Goal: Task Accomplishment & Management: Use online tool/utility

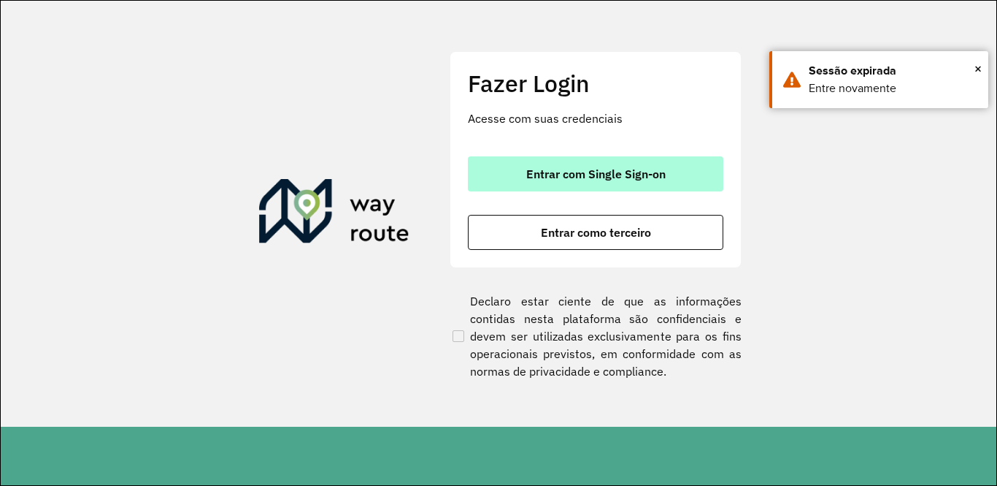
click at [605, 165] on button "Entrar com Single Sign-on" at bounding box center [596, 173] width 256 height 35
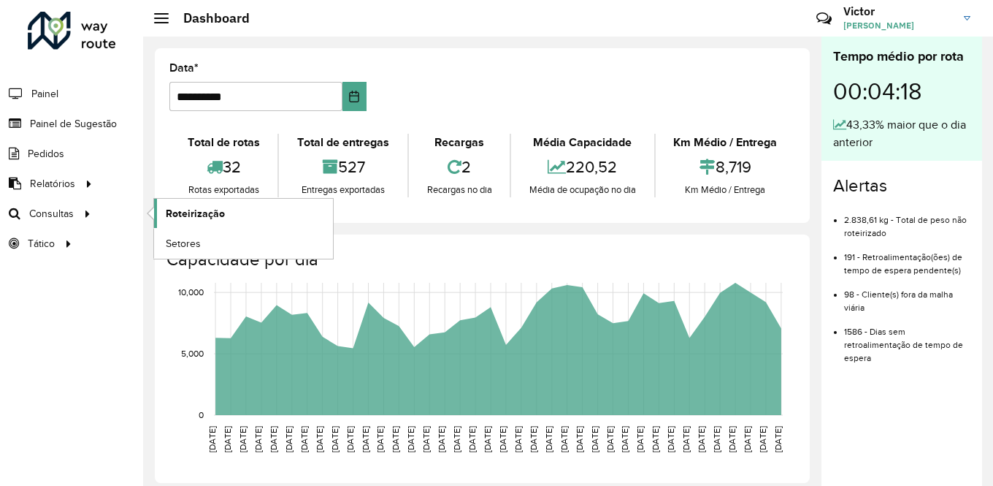
click at [171, 210] on span "Roteirização" at bounding box center [195, 213] width 59 height 15
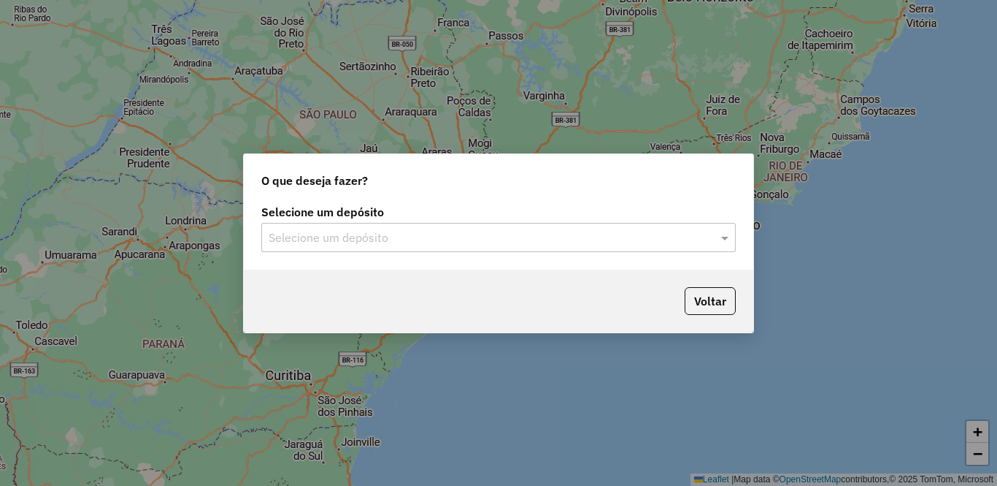
click at [425, 247] on div "Selecione um depósito" at bounding box center [498, 237] width 475 height 29
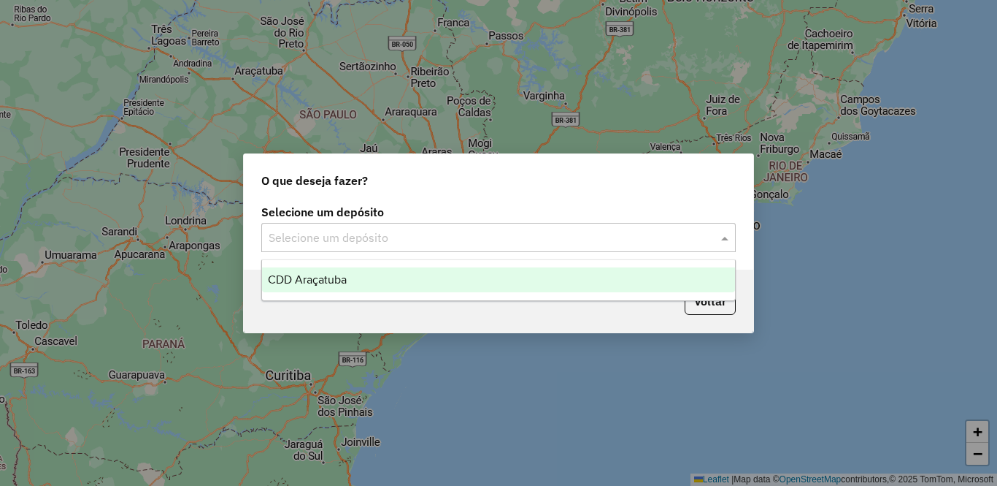
click at [408, 287] on div "CDD Araçatuba" at bounding box center [498, 279] width 473 height 25
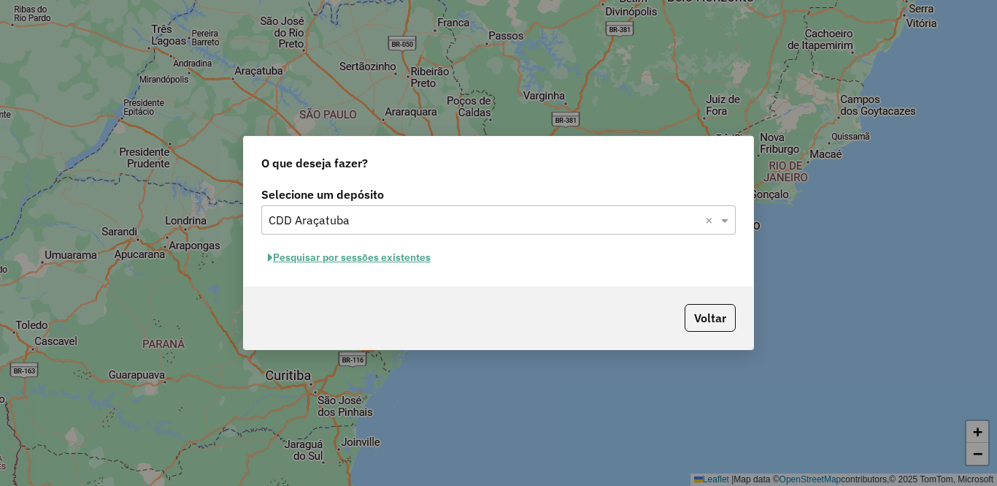
click at [382, 258] on button "Pesquisar por sessões existentes" at bounding box center [349, 257] width 176 height 23
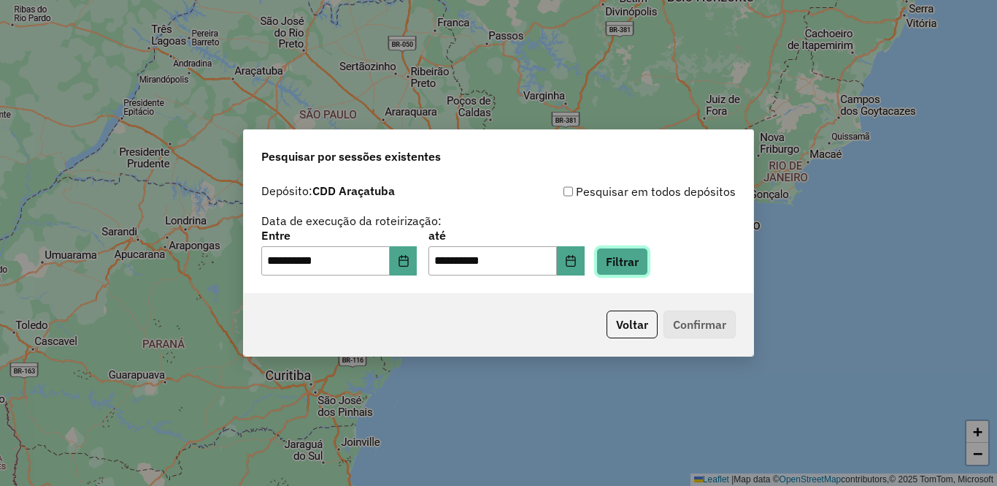
click at [648, 269] on button "Filtrar" at bounding box center [623, 262] width 52 height 28
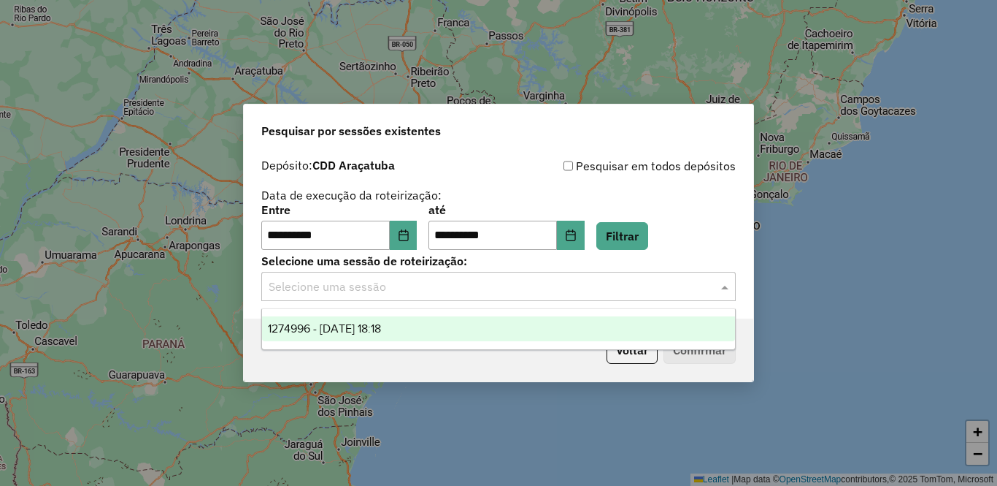
click at [373, 290] on input "text" at bounding box center [484, 287] width 431 height 18
click at [369, 324] on span "1274996 - 13/09/2025 18:18" at bounding box center [324, 328] width 113 height 12
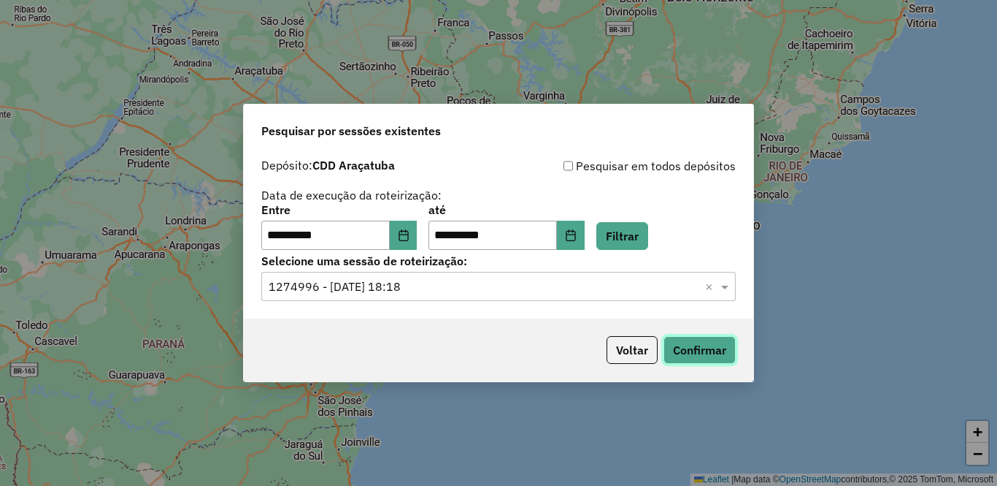
click at [697, 345] on button "Confirmar" at bounding box center [700, 350] width 72 height 28
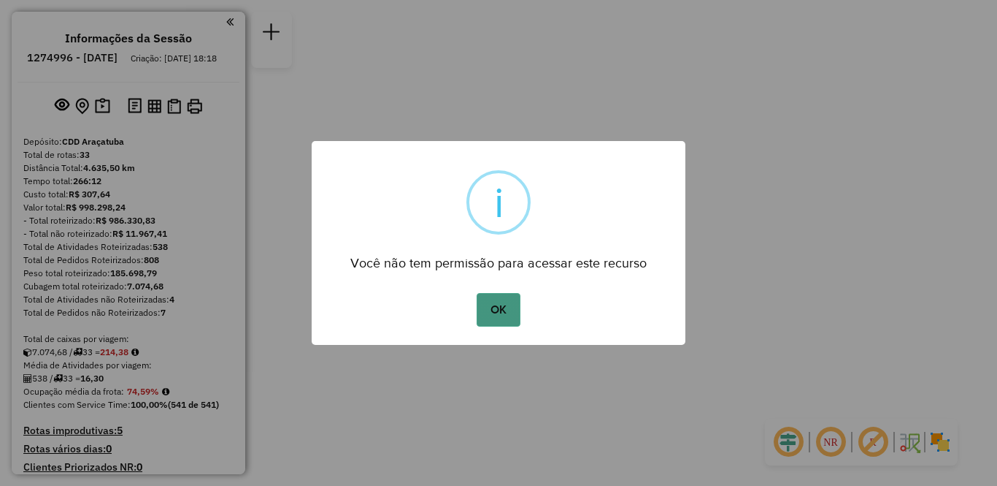
click at [480, 310] on button "OK" at bounding box center [498, 310] width 43 height 34
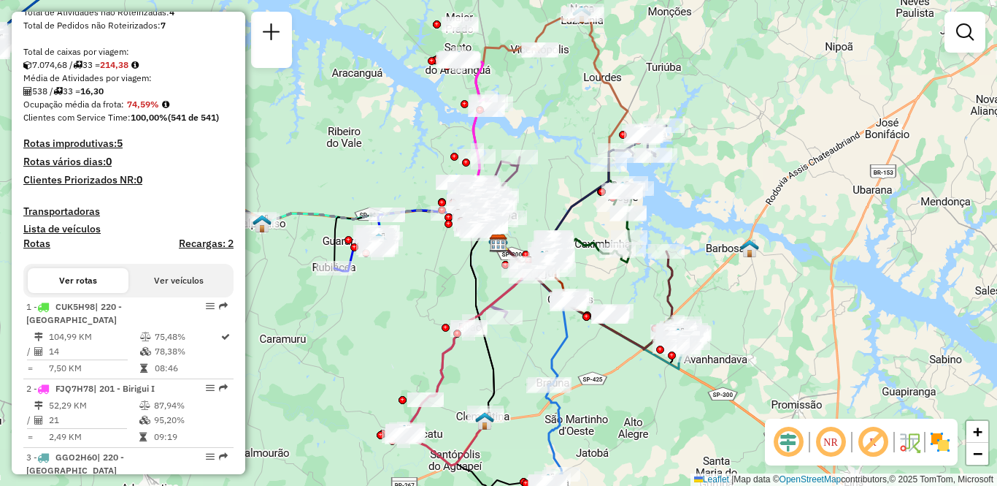
scroll to position [292, 0]
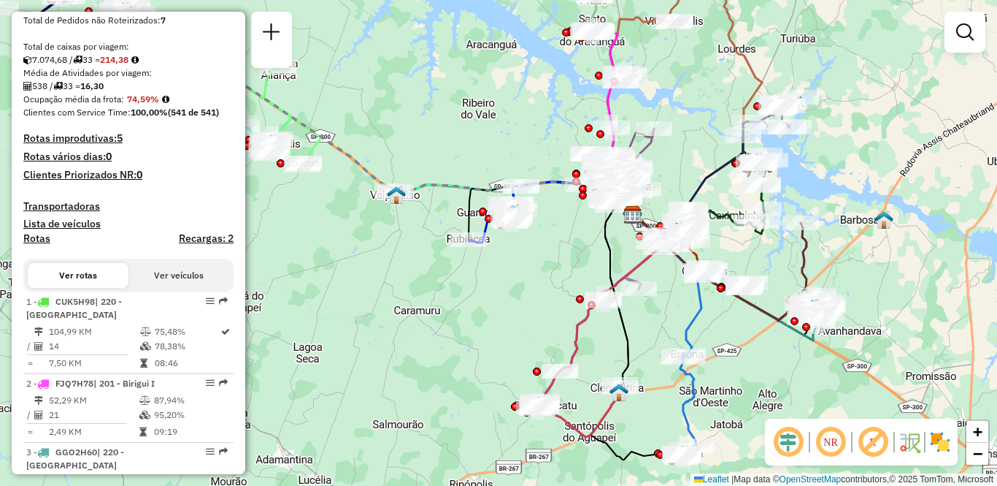
drag, startPoint x: 375, startPoint y: 350, endPoint x: 510, endPoint y: 321, distance: 137.3
click at [510, 321] on div "Janela de atendimento Grade de atendimento Capacidade Transportadoras Veículos …" at bounding box center [498, 243] width 997 height 486
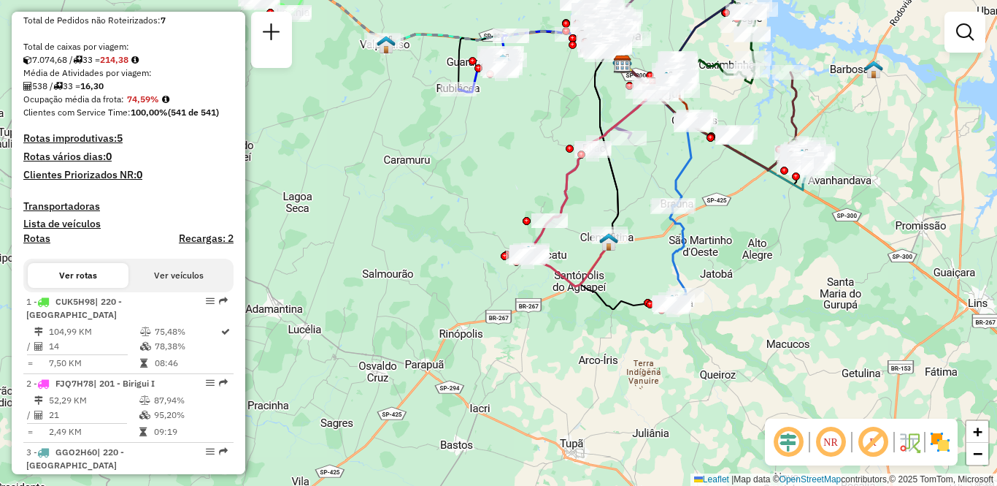
drag, startPoint x: 456, startPoint y: 396, endPoint x: 446, endPoint y: 246, distance: 150.0
click at [446, 246] on div "Janela de atendimento Grade de atendimento Capacidade Transportadoras Veículos …" at bounding box center [498, 243] width 997 height 486
click at [936, 435] on img at bounding box center [940, 441] width 23 height 23
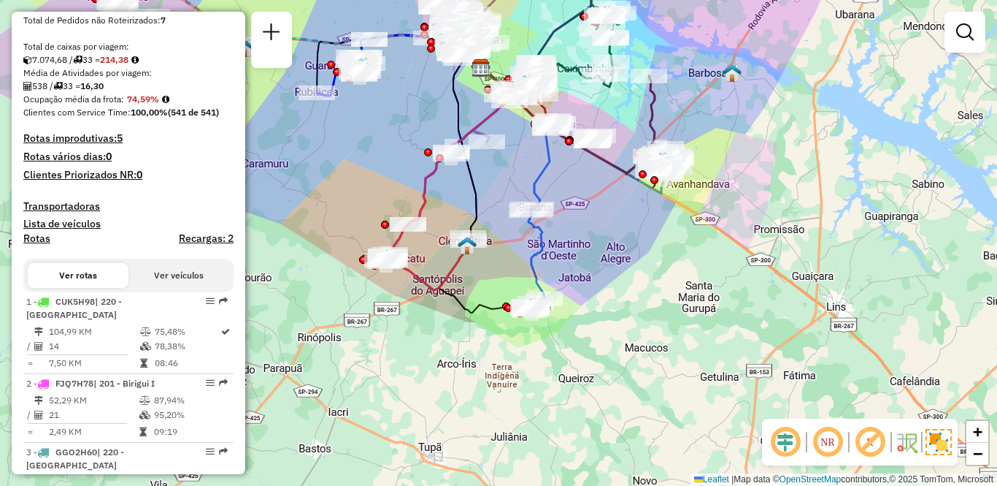
drag, startPoint x: 566, startPoint y: 375, endPoint x: 493, endPoint y: 382, distance: 73.3
click at [493, 382] on div "Janela de atendimento Grade de atendimento Capacidade Transportadoras Veículos …" at bounding box center [498, 243] width 997 height 486
select select "**********"
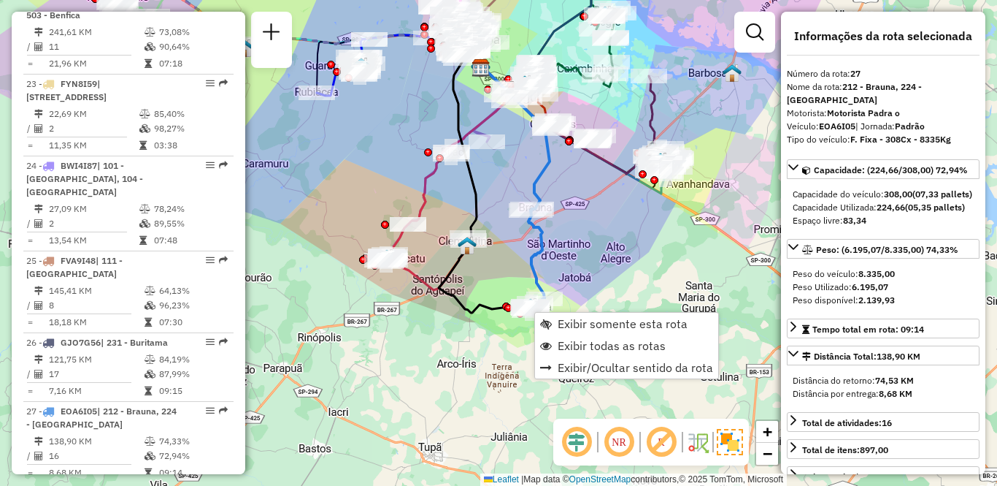
scroll to position [2620, 0]
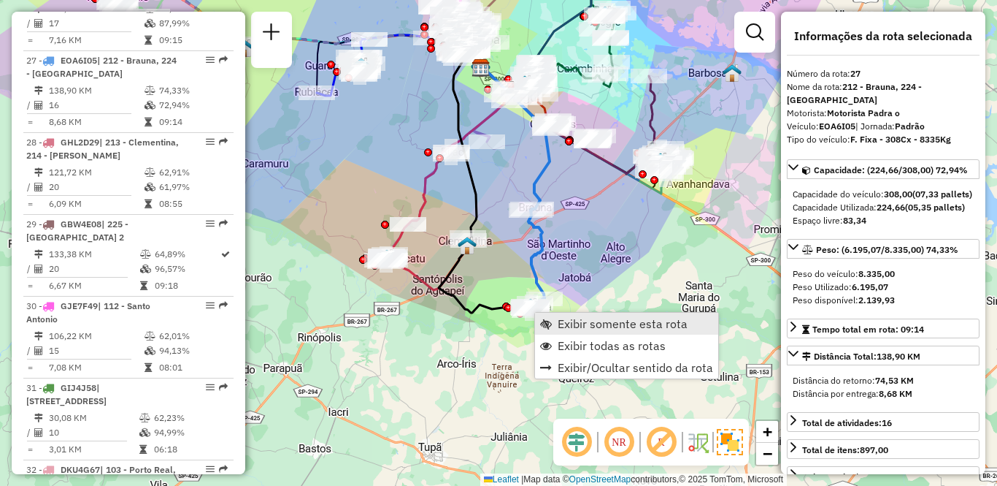
click at [582, 327] on span "Exibir somente esta rota" at bounding box center [623, 324] width 130 height 12
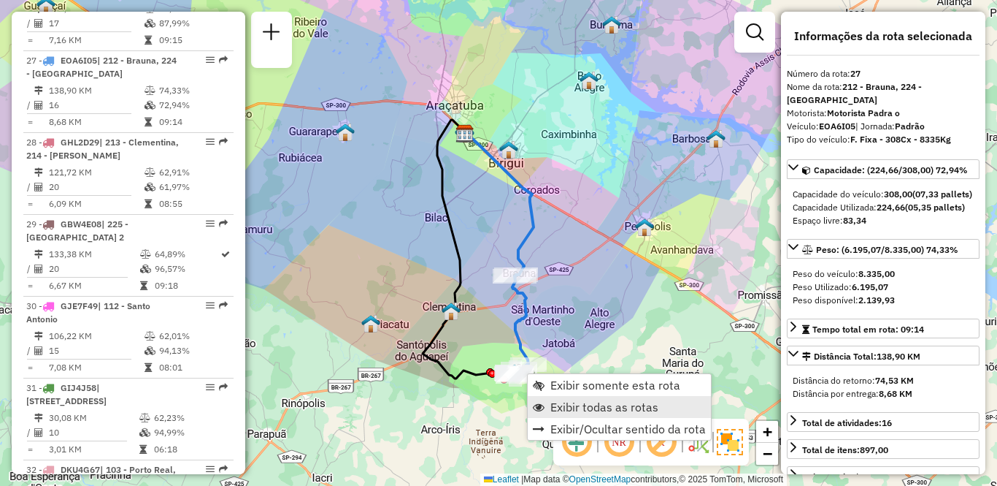
click at [561, 407] on span "Exibir todas as rotas" at bounding box center [605, 407] width 108 height 12
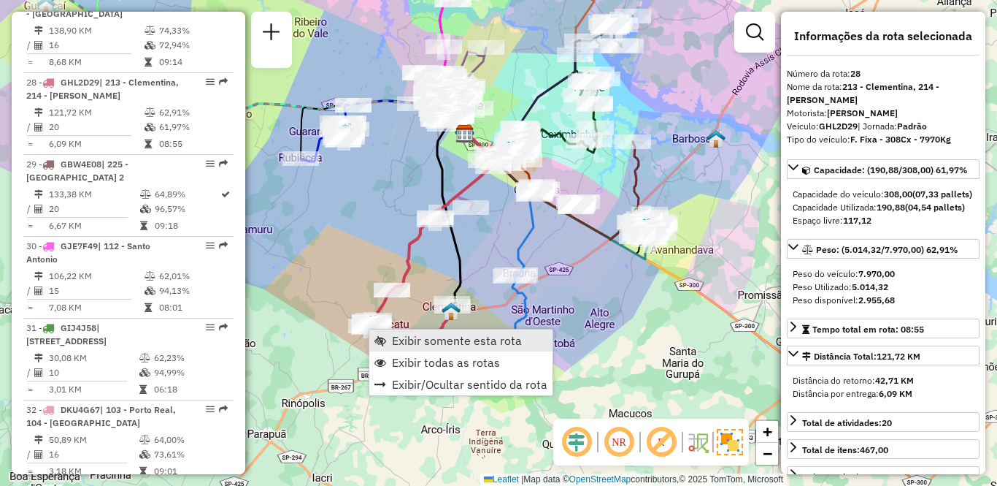
scroll to position [2702, 0]
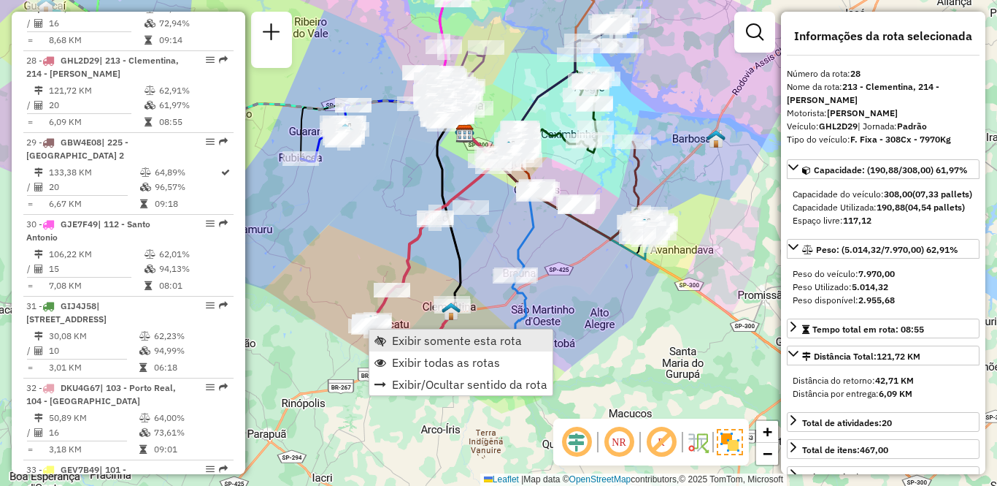
click at [442, 342] on span "Exibir somente esta rota" at bounding box center [457, 340] width 130 height 12
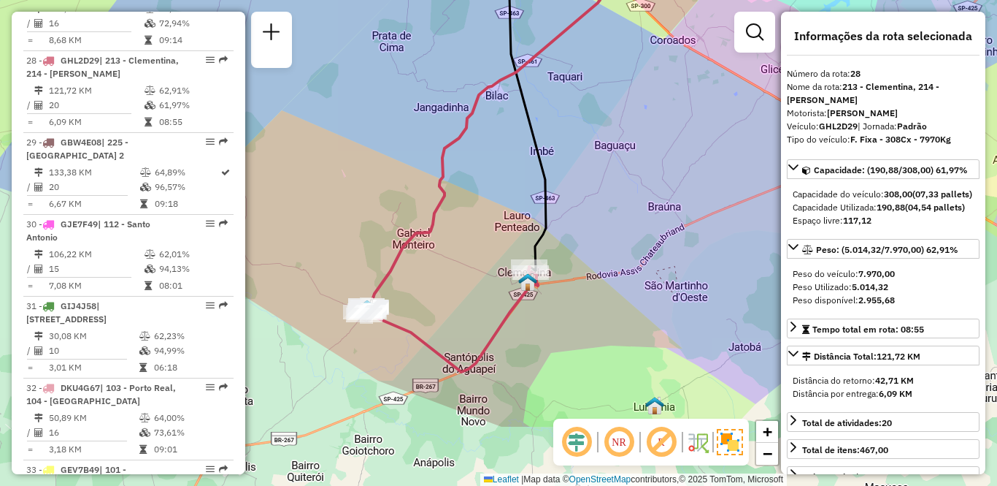
drag, startPoint x: 475, startPoint y: 383, endPoint x: 463, endPoint y: 275, distance: 108.7
click at [463, 275] on div "Janela de atendimento Grade de atendimento Capacidade Transportadoras Veículos …" at bounding box center [498, 243] width 997 height 486
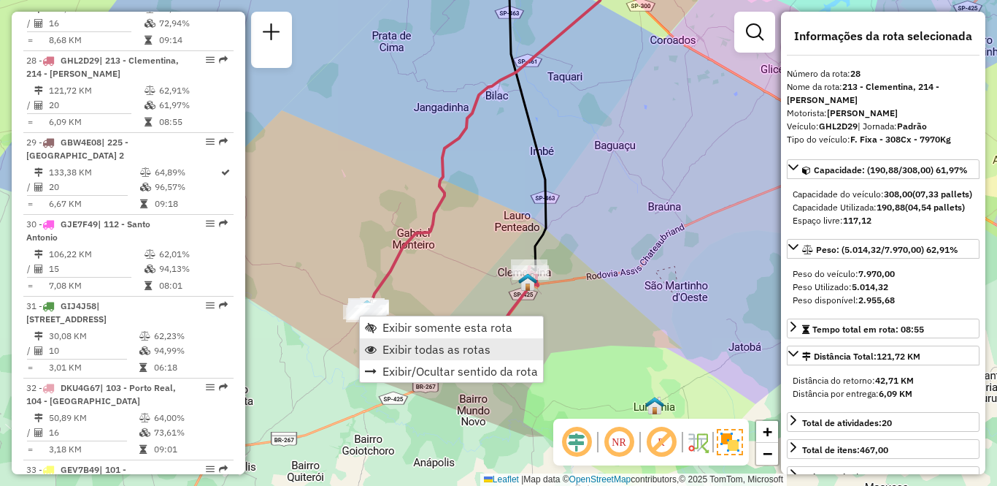
click at [409, 343] on span "Exibir todas as rotas" at bounding box center [437, 349] width 108 height 12
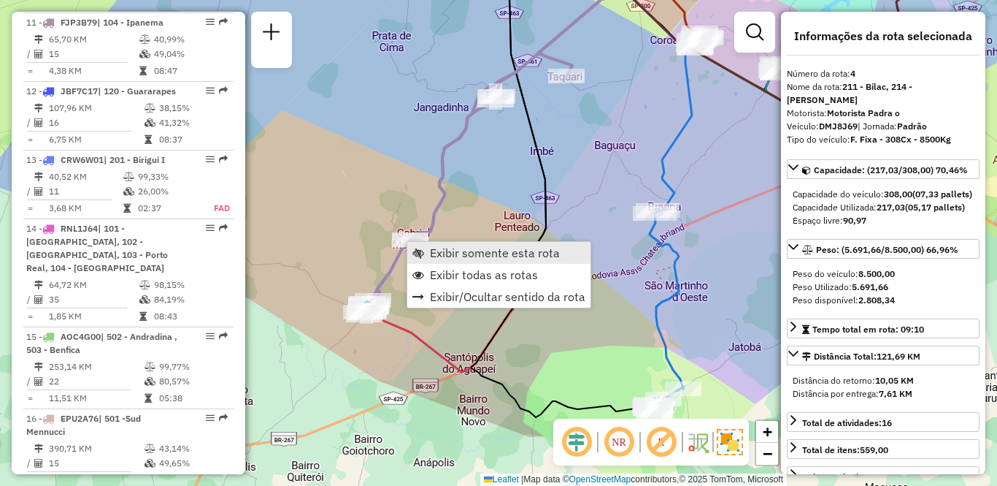
scroll to position [792, 0]
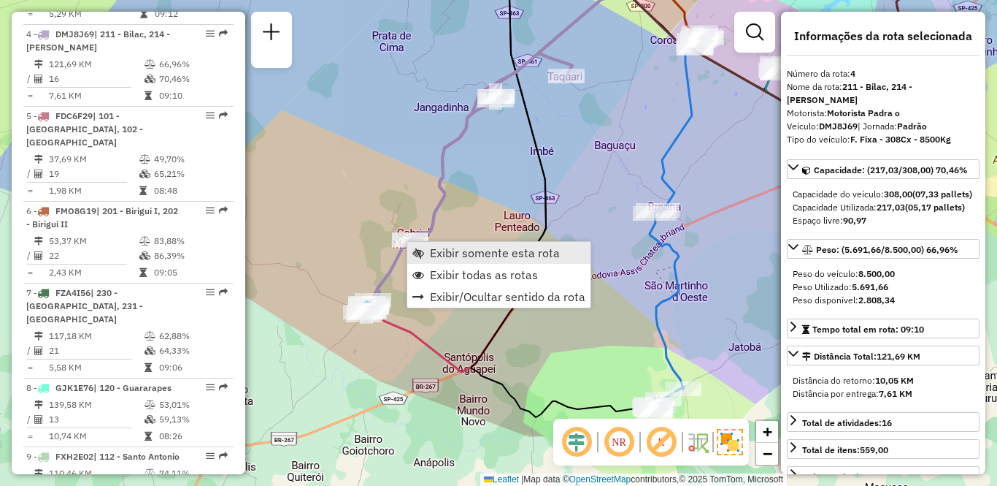
click at [467, 254] on span "Exibir somente esta rota" at bounding box center [495, 253] width 130 height 12
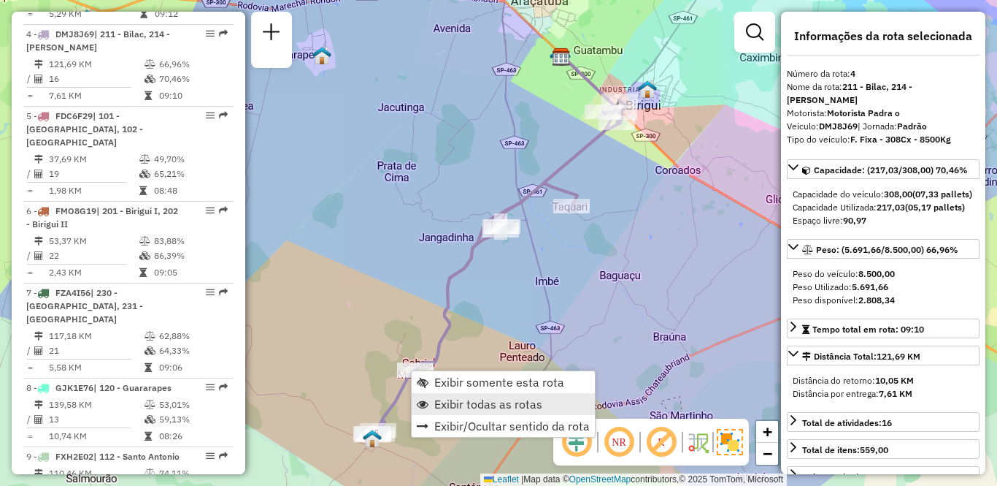
drag, startPoint x: 437, startPoint y: 408, endPoint x: 445, endPoint y: 399, distance: 12.4
click at [438, 407] on span "Exibir todas as rotas" at bounding box center [488, 404] width 108 height 12
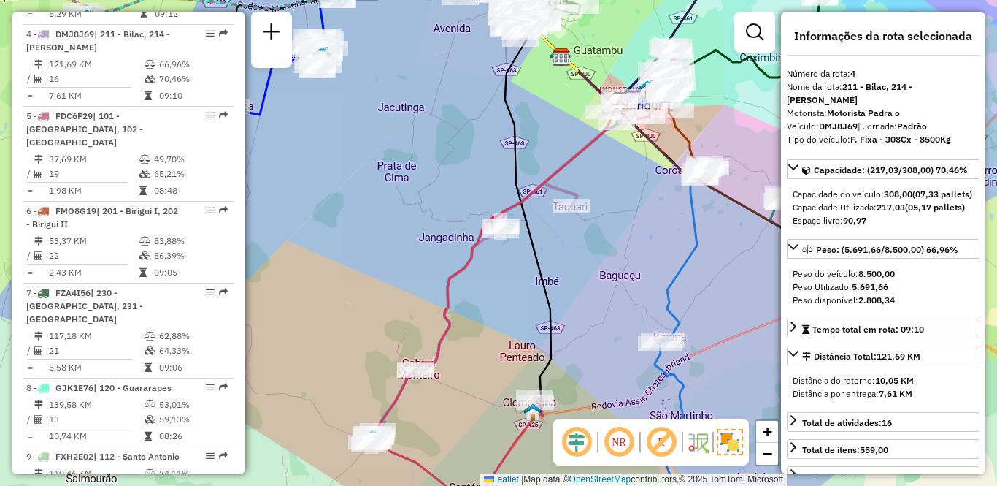
click at [453, 397] on div "Janela de atendimento Grade de atendimento Capacidade Transportadoras Veículos …" at bounding box center [498, 243] width 997 height 486
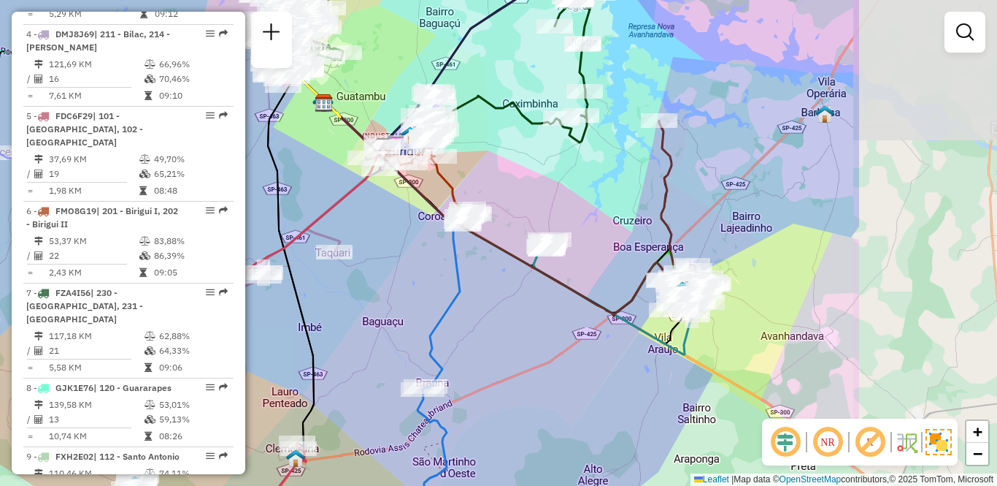
drag, startPoint x: 577, startPoint y: 282, endPoint x: 340, endPoint y: 328, distance: 241.7
click at [340, 328] on div "Janela de atendimento Grade de atendimento Capacidade Transportadoras Veículos …" at bounding box center [498, 243] width 997 height 486
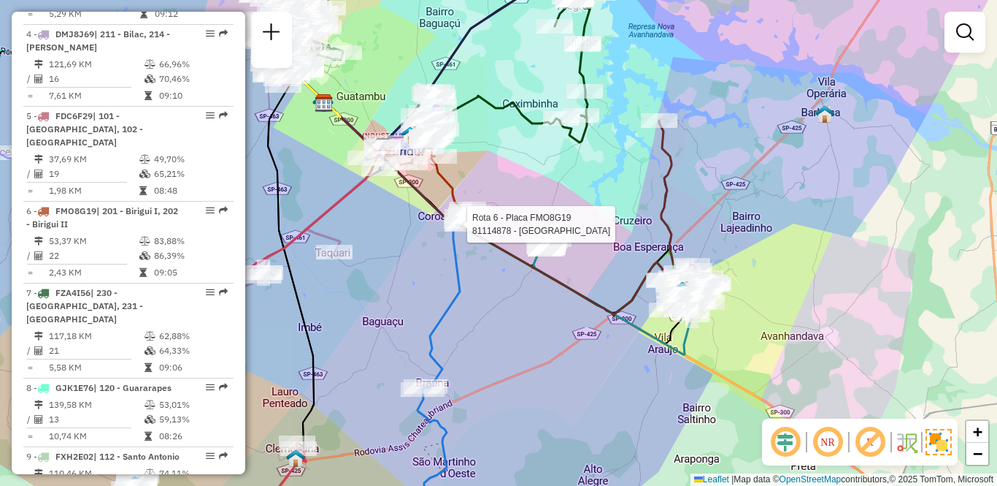
select select "**********"
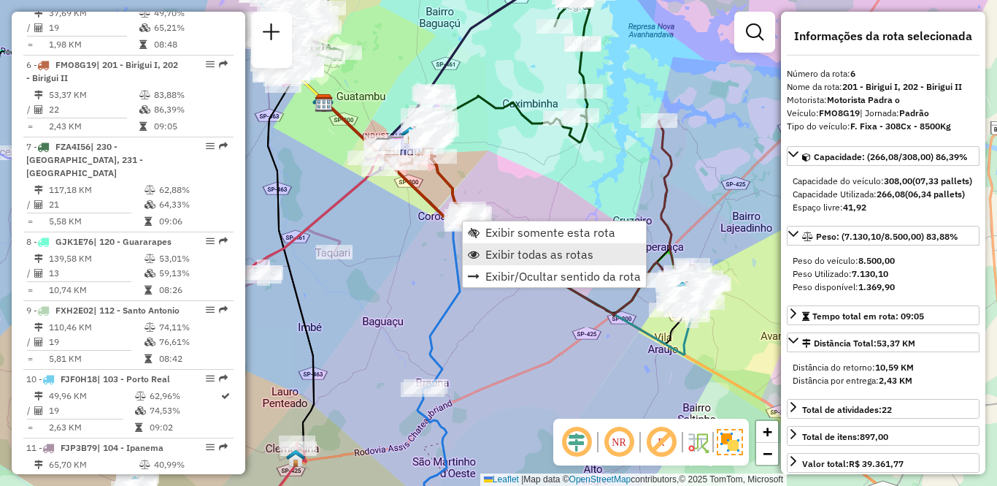
scroll to position [955, 0]
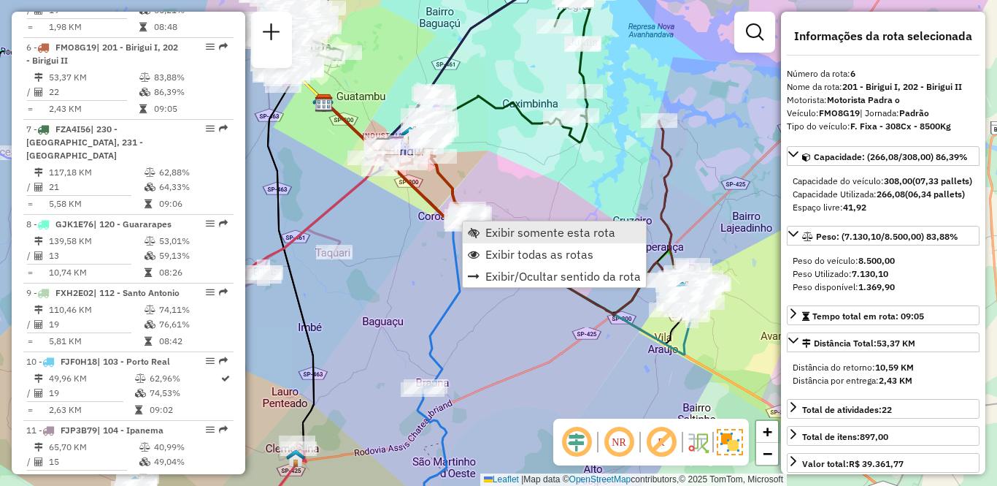
click at [499, 231] on span "Exibir somente esta rota" at bounding box center [551, 232] width 130 height 12
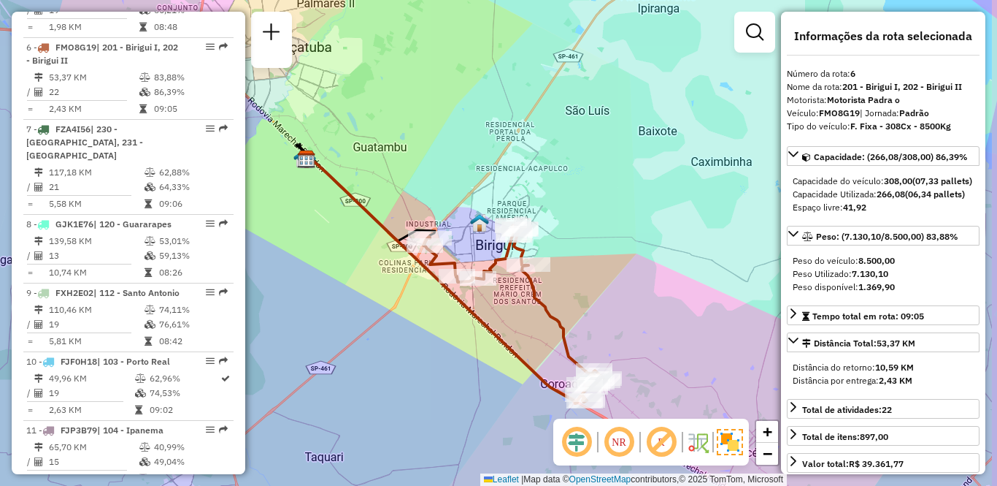
drag, startPoint x: 686, startPoint y: 277, endPoint x: 637, endPoint y: 309, distance: 58.5
click at [637, 309] on div "Janela de atendimento Grade de atendimento Capacidade Transportadoras Veículos …" at bounding box center [498, 243] width 997 height 486
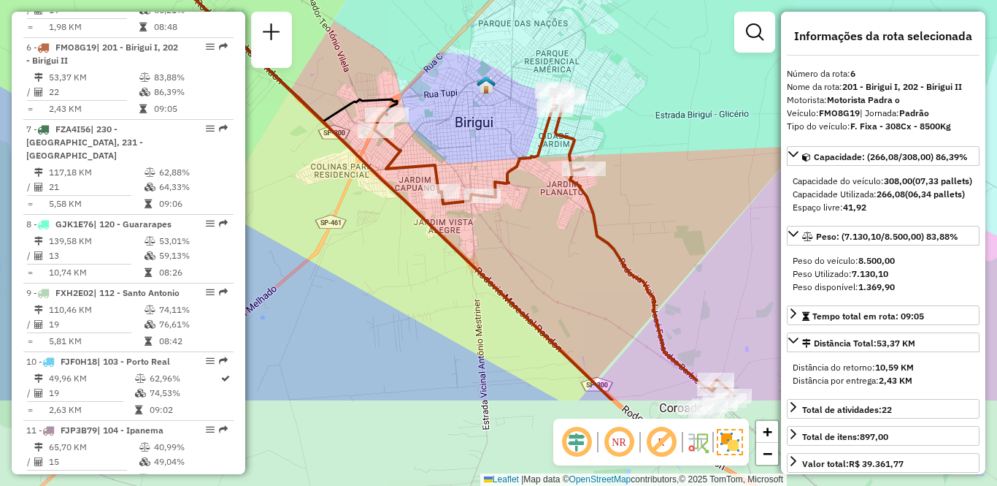
drag, startPoint x: 445, startPoint y: 278, endPoint x: 472, endPoint y: 144, distance: 137.0
click at [472, 144] on div "Janela de atendimento Grade de atendimento Capacidade Transportadoras Veículos …" at bounding box center [498, 243] width 997 height 486
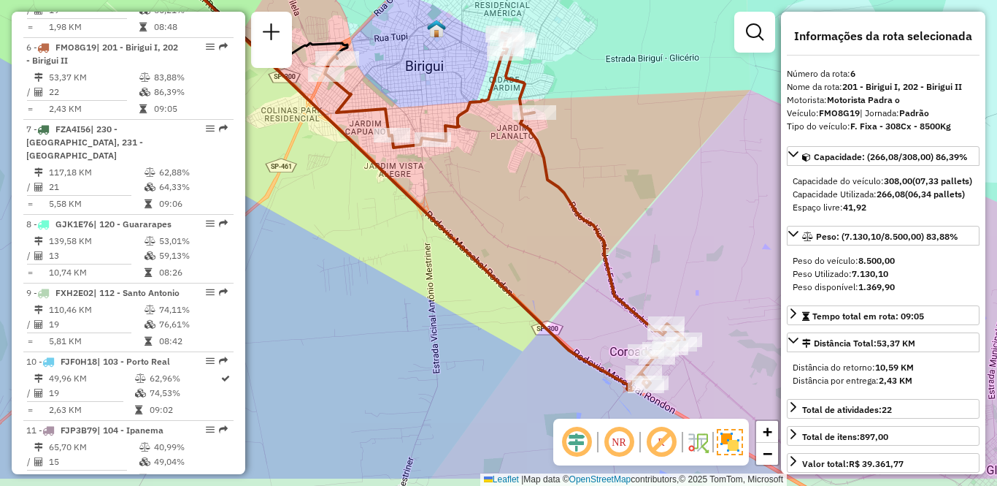
drag, startPoint x: 578, startPoint y: 288, endPoint x: 528, endPoint y: 232, distance: 75.0
click at [528, 232] on div "Janela de atendimento Grade de atendimento Capacidade Transportadoras Veículos …" at bounding box center [498, 243] width 997 height 486
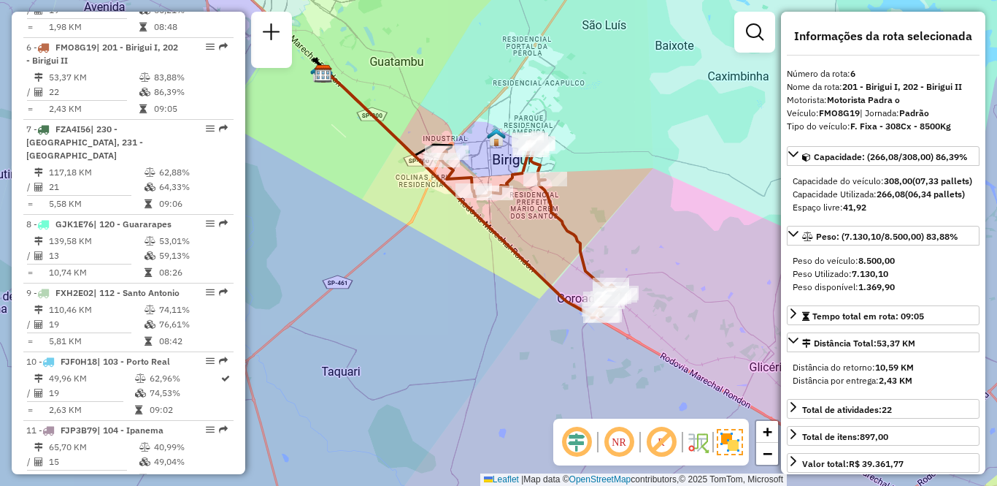
drag, startPoint x: 409, startPoint y: 284, endPoint x: 437, endPoint y: 285, distance: 27.8
click at [437, 285] on div "Janela de atendimento Grade de atendimento Capacidade Transportadoras Veículos …" at bounding box center [498, 243] width 997 height 486
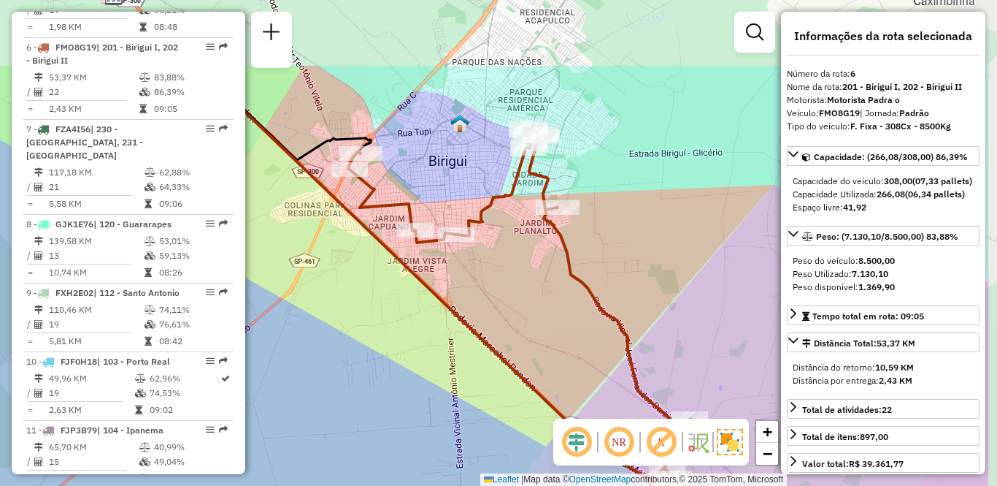
drag, startPoint x: 555, startPoint y: 237, endPoint x: 447, endPoint y: 351, distance: 157.0
click at [447, 351] on div "Janela de atendimento Grade de atendimento Capacidade Transportadoras Veículos …" at bounding box center [498, 243] width 997 height 486
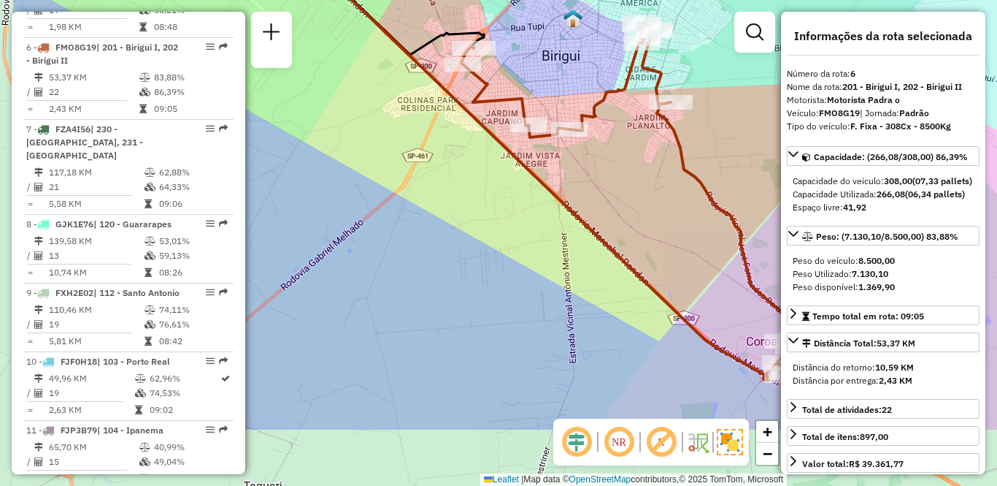
drag, startPoint x: 570, startPoint y: 361, endPoint x: 626, endPoint y: 237, distance: 136.6
click at [628, 237] on div "Janela de atendimento Grade de atendimento Capacidade Transportadoras Veículos …" at bounding box center [498, 243] width 997 height 486
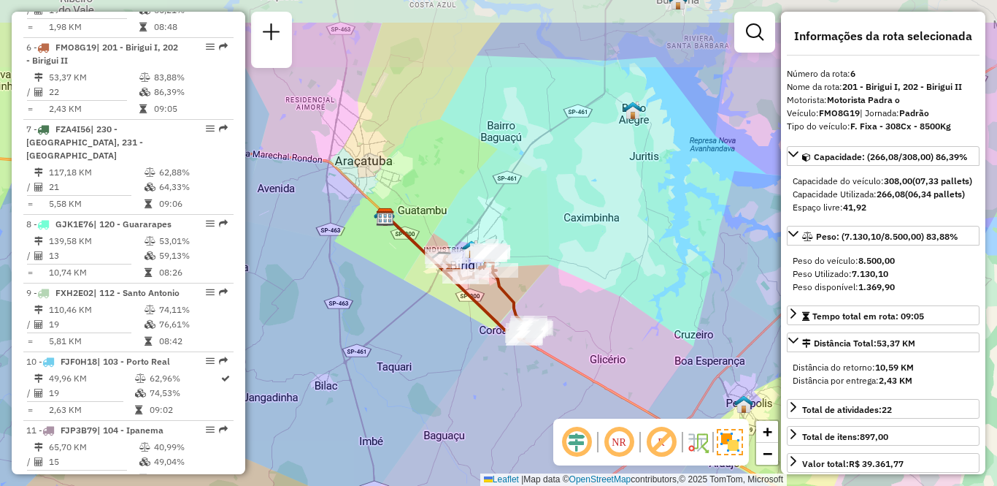
drag, startPoint x: 454, startPoint y: 258, endPoint x: 429, endPoint y: 324, distance: 70.5
click at [429, 328] on div "Janela de atendimento Grade de atendimento Capacidade Transportadoras Veículos …" at bounding box center [498, 243] width 997 height 486
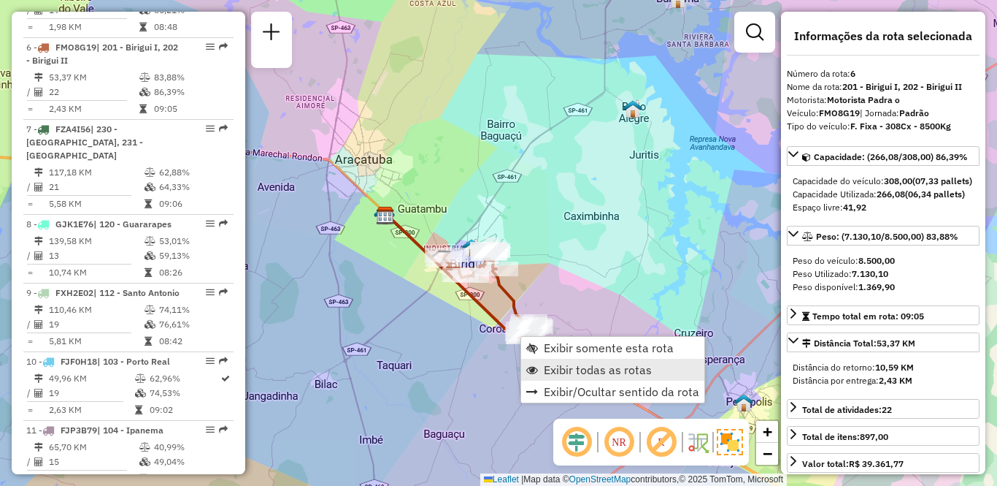
click at [564, 369] on span "Exibir todas as rotas" at bounding box center [598, 370] width 108 height 12
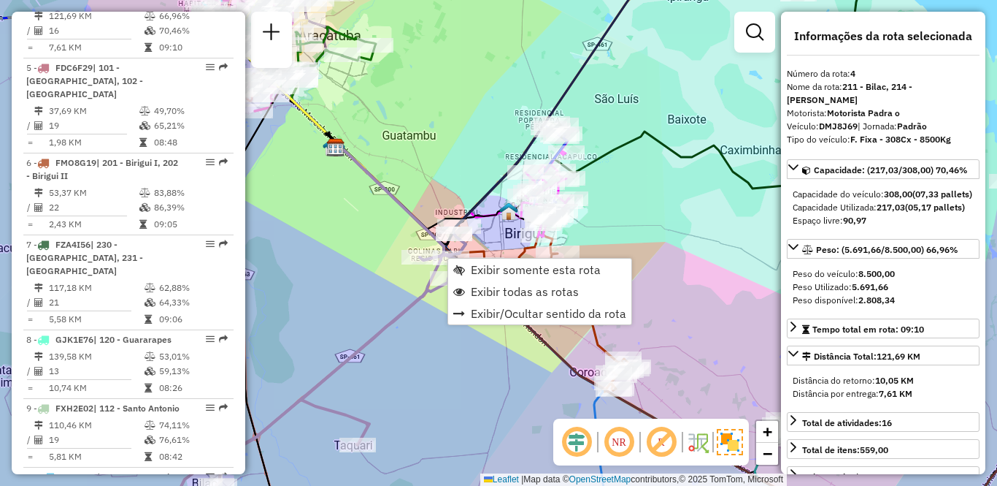
scroll to position [792, 0]
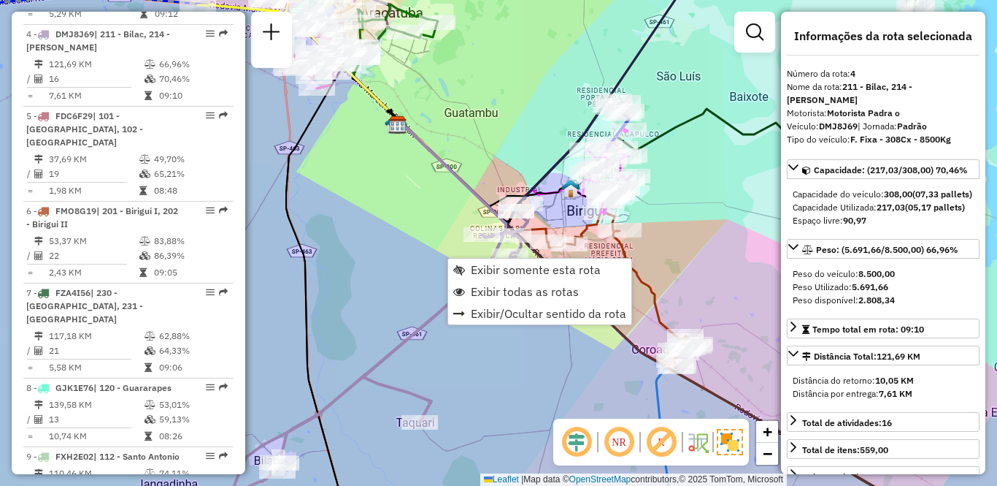
drag, startPoint x: 398, startPoint y: 411, endPoint x: 460, endPoint y: 388, distance: 66.1
click at [460, 388] on div "Janela de atendimento Grade de atendimento Capacidade Transportadoras Veículos …" at bounding box center [498, 243] width 997 height 486
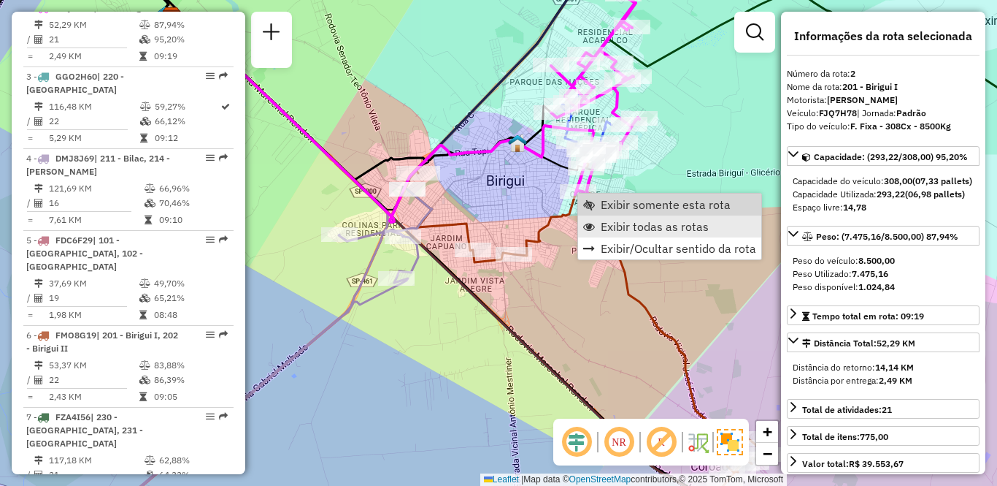
scroll to position [654, 0]
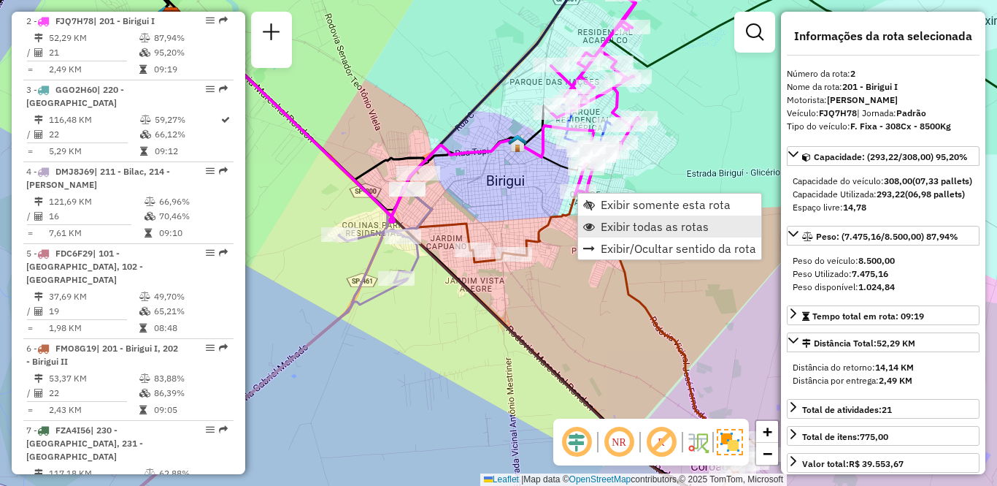
click at [595, 228] on link "Exibir todas as rotas" at bounding box center [669, 226] width 183 height 22
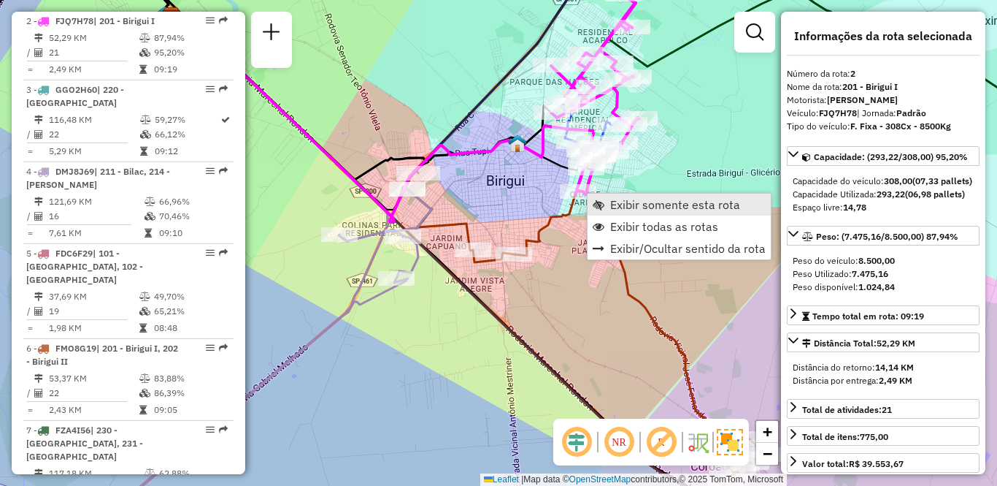
click at [657, 204] on span "Exibir somente esta rota" at bounding box center [675, 205] width 130 height 12
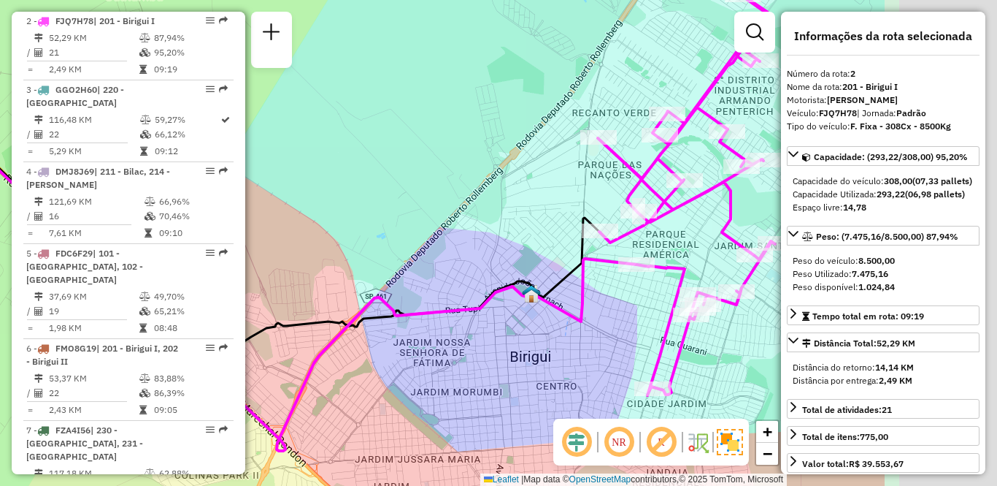
drag, startPoint x: 680, startPoint y: 205, endPoint x: 341, endPoint y: 154, distance: 342.6
click at [341, 154] on div "Janela de atendimento Grade de atendimento Capacidade Transportadoras Veículos …" at bounding box center [498, 243] width 997 height 486
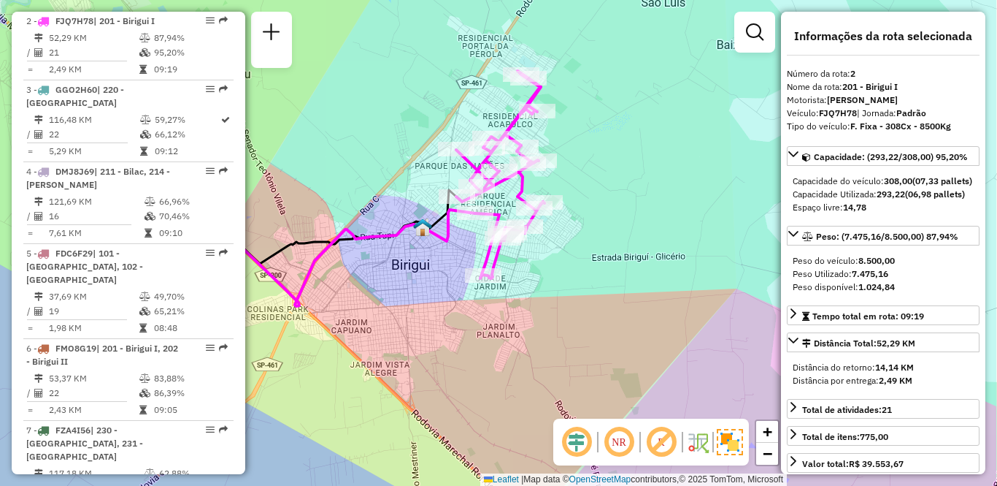
drag, startPoint x: 670, startPoint y: 307, endPoint x: 570, endPoint y: 276, distance: 104.6
click at [570, 276] on div "Janela de atendimento Grade de atendimento Capacidade Transportadoras Veículos …" at bounding box center [498, 243] width 997 height 486
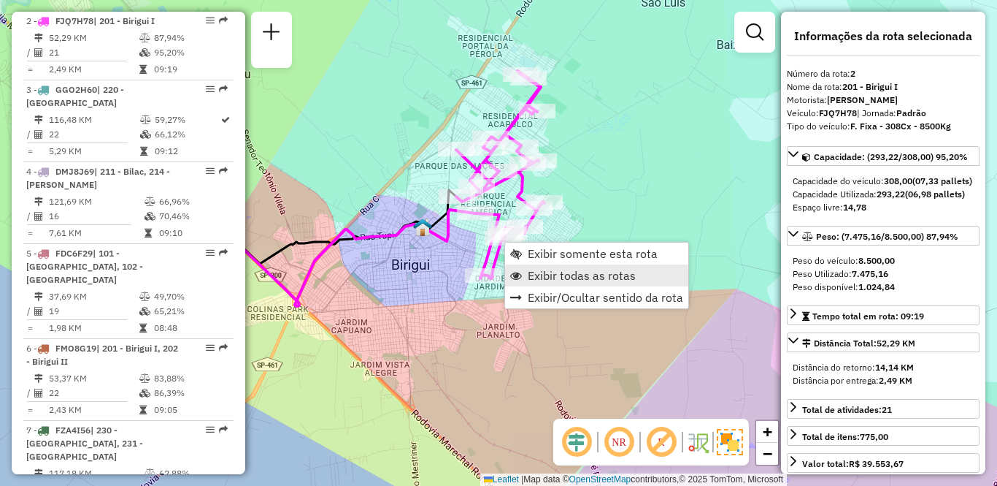
click at [545, 273] on span "Exibir todas as rotas" at bounding box center [582, 275] width 108 height 12
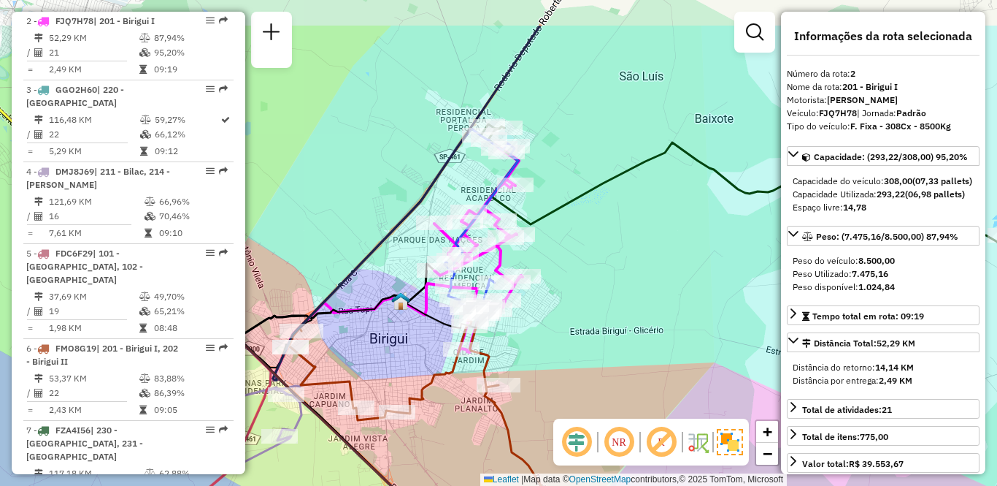
drag, startPoint x: 536, startPoint y: 203, endPoint x: 522, endPoint y: 255, distance: 53.7
click at [522, 255] on div "Janela de atendimento Grade de atendimento Capacidade Transportadoras Veículos …" at bounding box center [498, 243] width 997 height 486
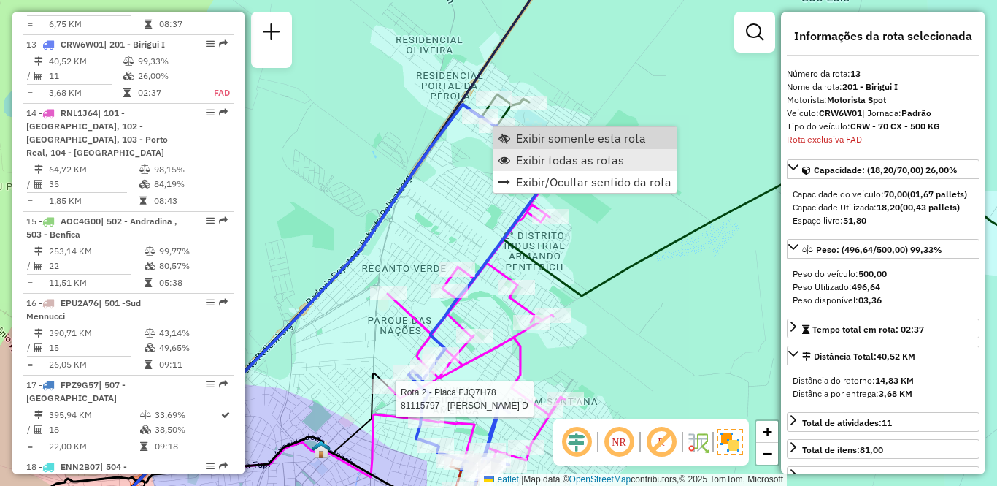
scroll to position [1488, 0]
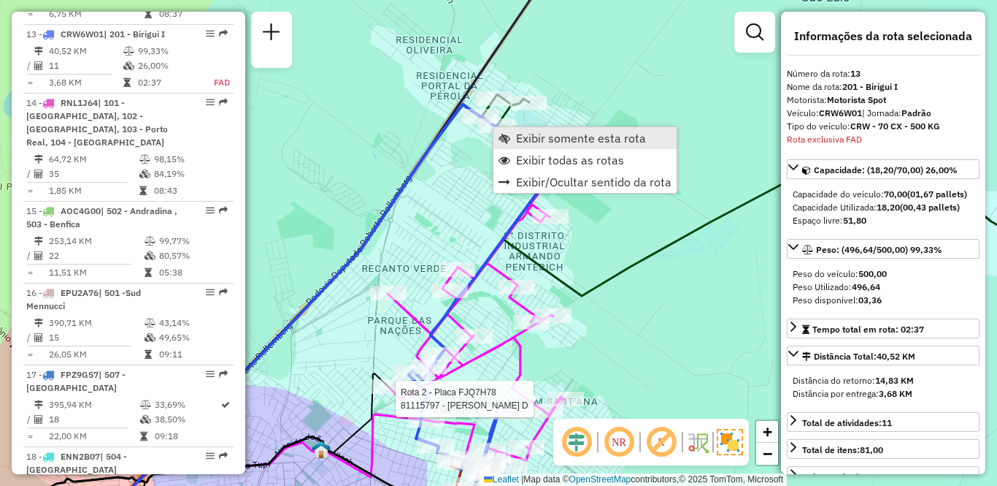
click at [544, 139] on span "Exibir somente esta rota" at bounding box center [581, 138] width 130 height 12
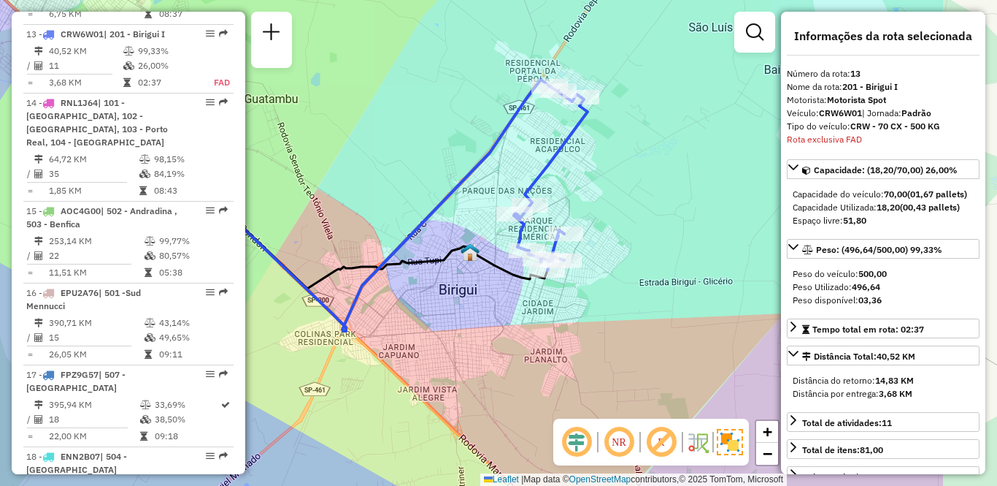
drag, startPoint x: 721, startPoint y: 221, endPoint x: 568, endPoint y: 183, distance: 157.8
click at [568, 183] on div "Janela de atendimento Grade de atendimento Capacidade Transportadoras Veículos …" at bounding box center [498, 243] width 997 height 486
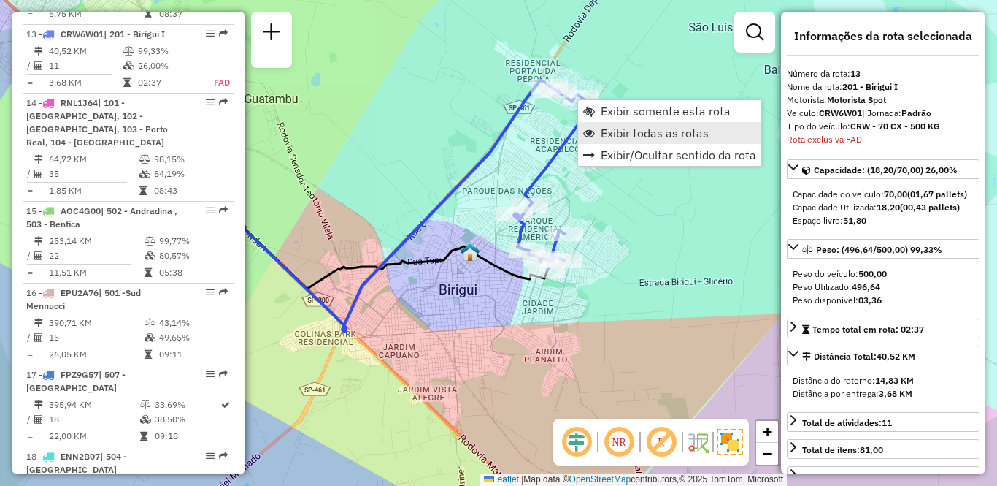
click at [605, 125] on link "Exibir todas as rotas" at bounding box center [669, 133] width 183 height 22
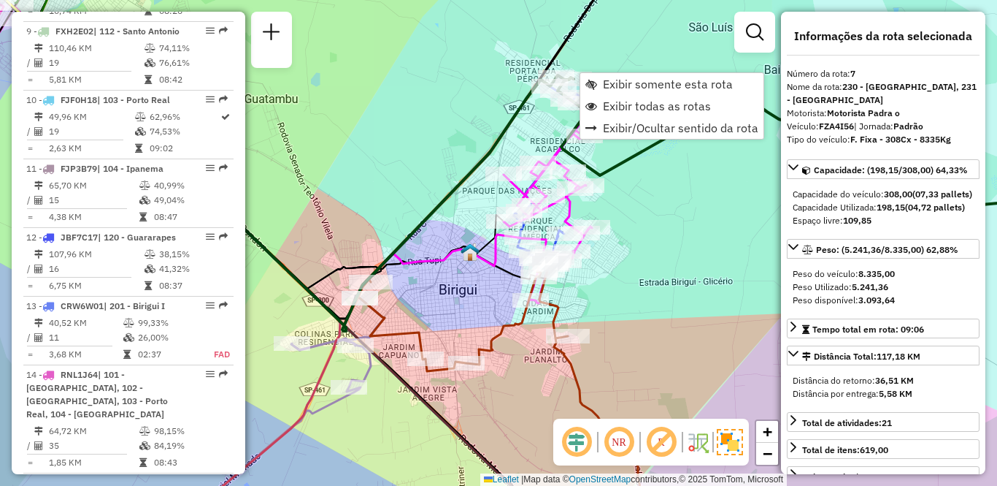
scroll to position [1037, 0]
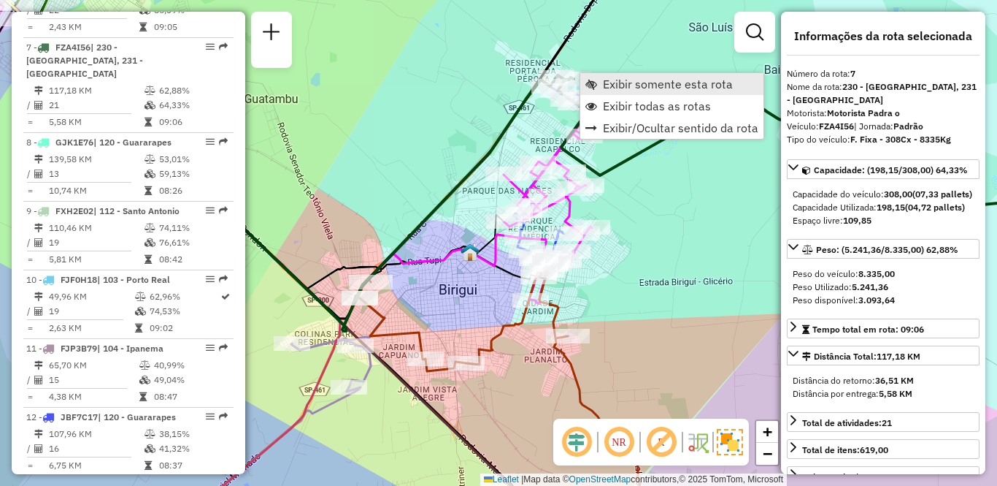
click at [615, 84] on span "Exibir somente esta rota" at bounding box center [668, 84] width 130 height 12
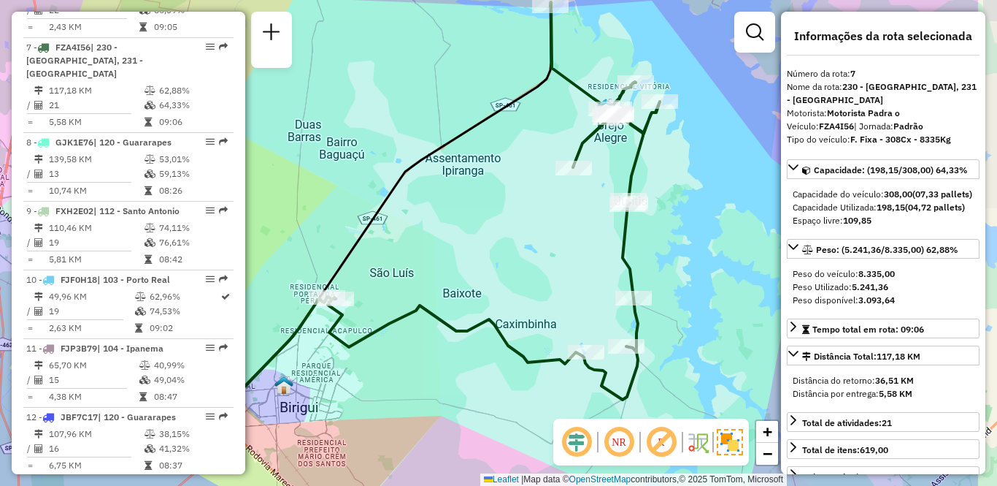
drag, startPoint x: 645, startPoint y: 300, endPoint x: 534, endPoint y: 271, distance: 114.8
click at [534, 271] on div "Janela de atendimento Grade de atendimento Capacidade Transportadoras Veículos …" at bounding box center [498, 243] width 997 height 486
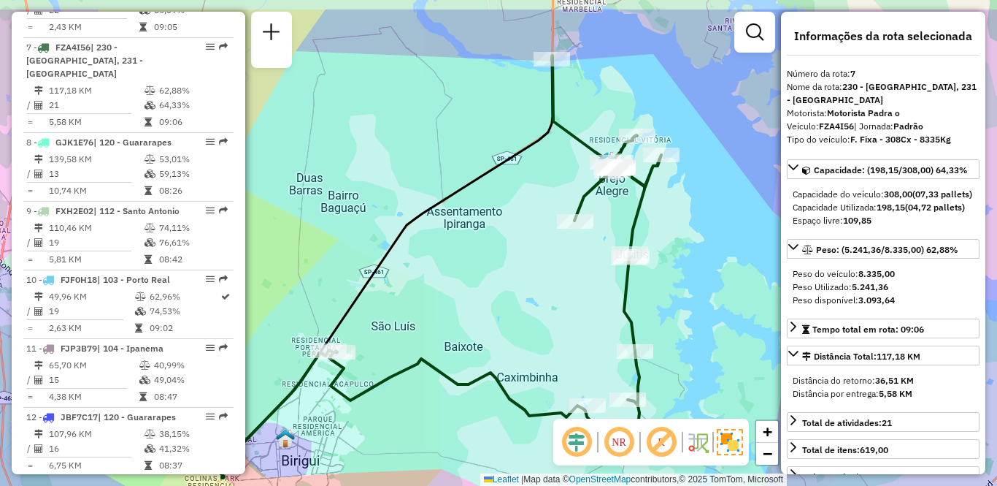
drag, startPoint x: 463, startPoint y: 386, endPoint x: 463, endPoint y: 443, distance: 57.7
click at [463, 443] on div "Janela de atendimento Grade de atendimento Capacidade Transportadoras Veículos …" at bounding box center [498, 243] width 997 height 486
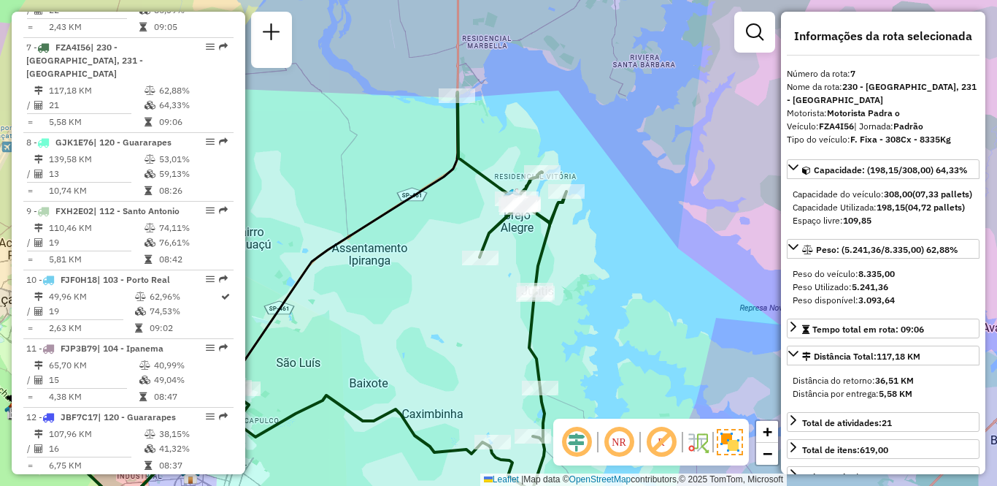
drag, startPoint x: 690, startPoint y: 304, endPoint x: 607, endPoint y: 356, distance: 98.1
click at [607, 356] on div "Janela de atendimento Grade de atendimento Capacidade Transportadoras Veículos …" at bounding box center [498, 243] width 997 height 486
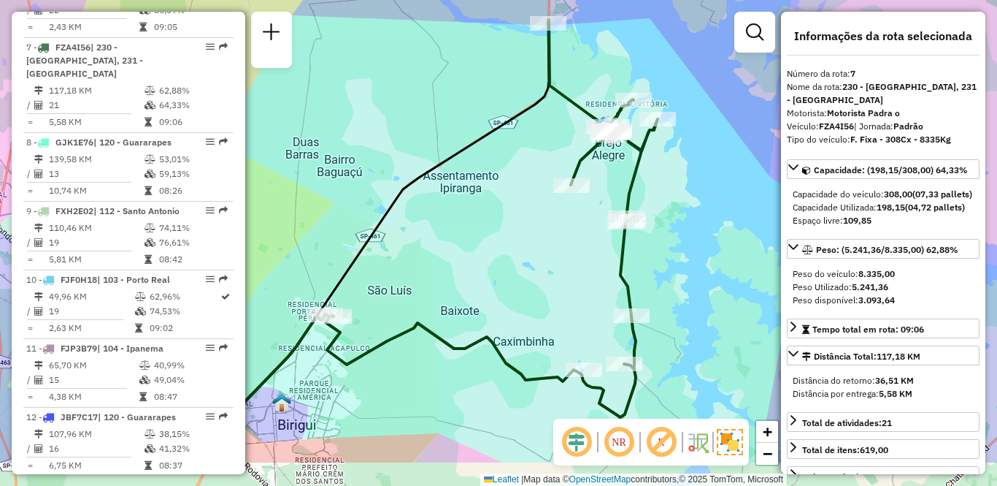
drag, startPoint x: 594, startPoint y: 343, endPoint x: 685, endPoint y: 271, distance: 116.4
click at [685, 271] on div "Janela de atendimento Grade de atendimento Capacidade Transportadoras Veículos …" at bounding box center [498, 243] width 997 height 486
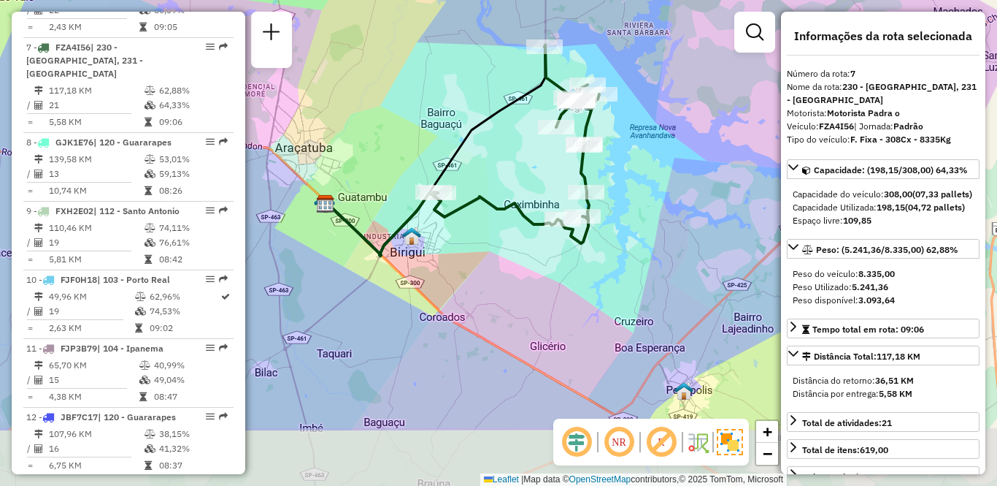
drag, startPoint x: 437, startPoint y: 410, endPoint x: 470, endPoint y: 318, distance: 97.7
click at [470, 318] on div "Janela de atendimento Grade de atendimento Capacidade Transportadoras Veículos …" at bounding box center [498, 243] width 997 height 486
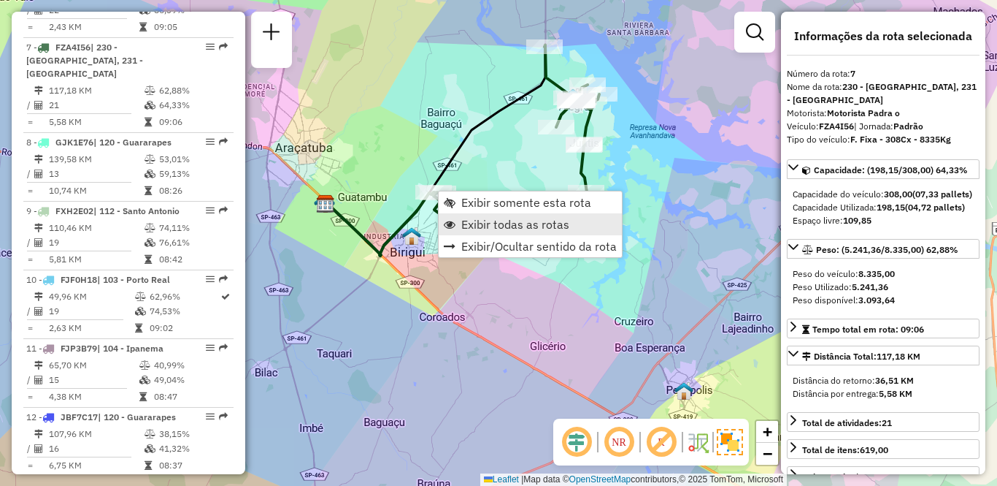
click at [491, 223] on span "Exibir todas as rotas" at bounding box center [515, 224] width 108 height 12
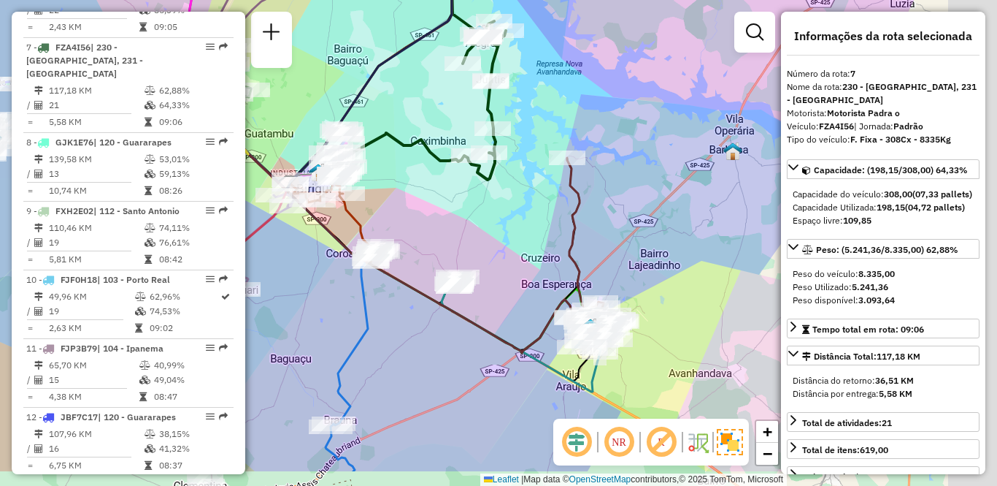
drag, startPoint x: 523, startPoint y: 277, endPoint x: 447, endPoint y: 225, distance: 92.4
click at [447, 225] on div "Janela de atendimento Grade de atendimento Capacidade Transportadoras Veículos …" at bounding box center [498, 243] width 997 height 486
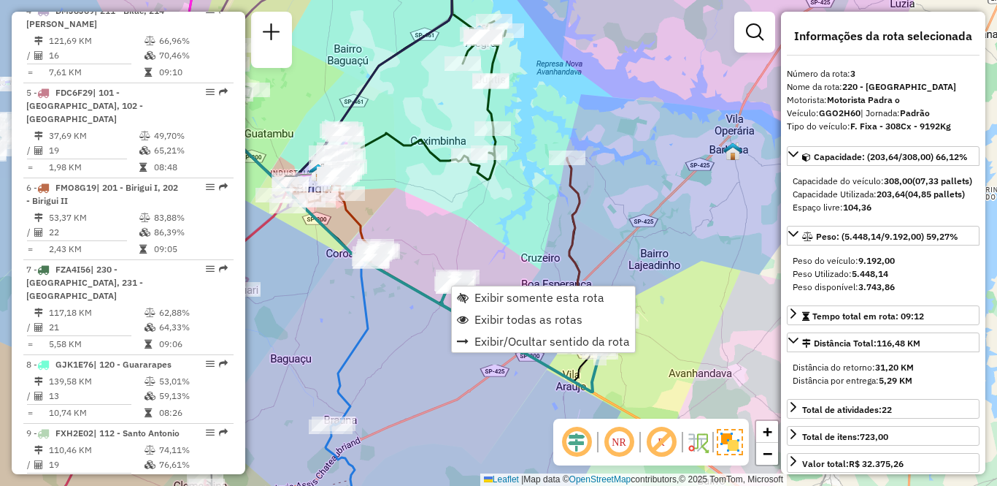
scroll to position [723, 0]
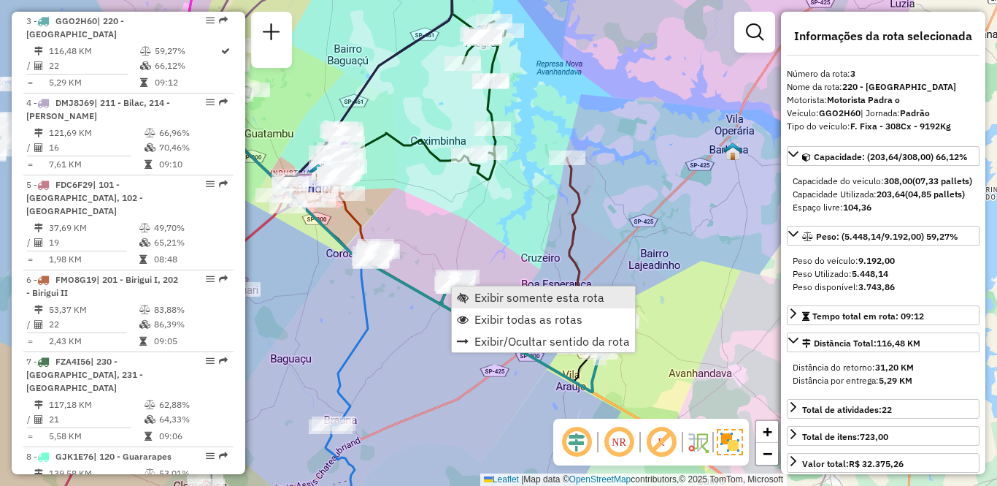
click at [502, 299] on span "Exibir somente esta rota" at bounding box center [540, 297] width 130 height 12
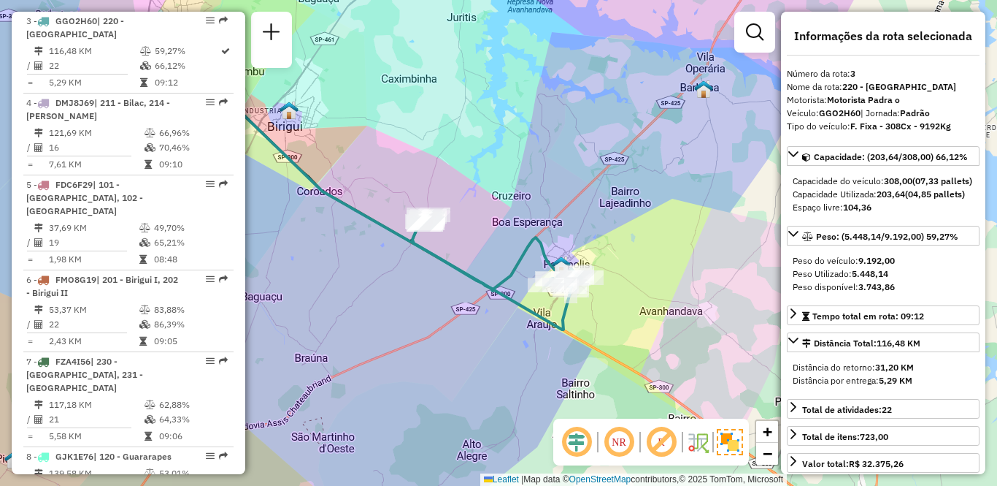
drag, startPoint x: 530, startPoint y: 334, endPoint x: 389, endPoint y: 278, distance: 151.7
click at [389, 278] on div "Janela de atendimento Grade de atendimento Capacidade Transportadoras Veículos …" at bounding box center [498, 243] width 997 height 486
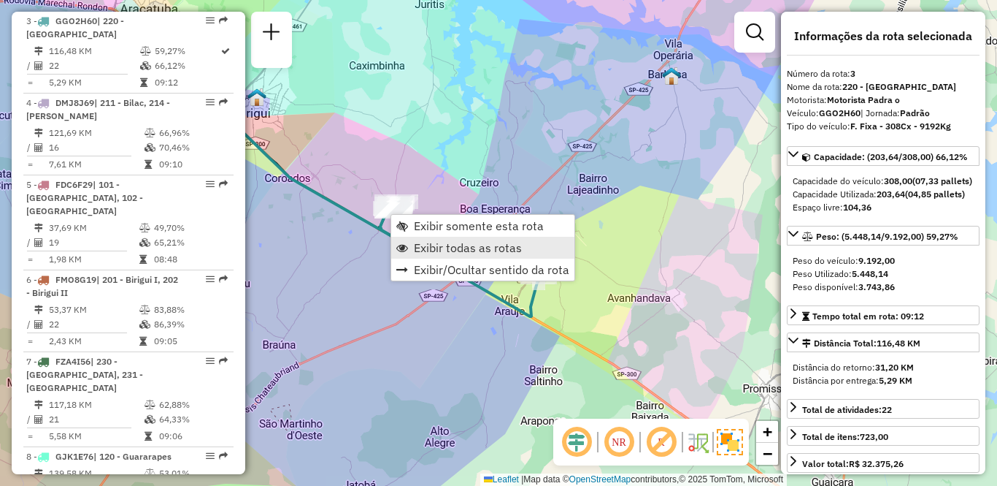
click at [448, 247] on span "Exibir todas as rotas" at bounding box center [468, 248] width 108 height 12
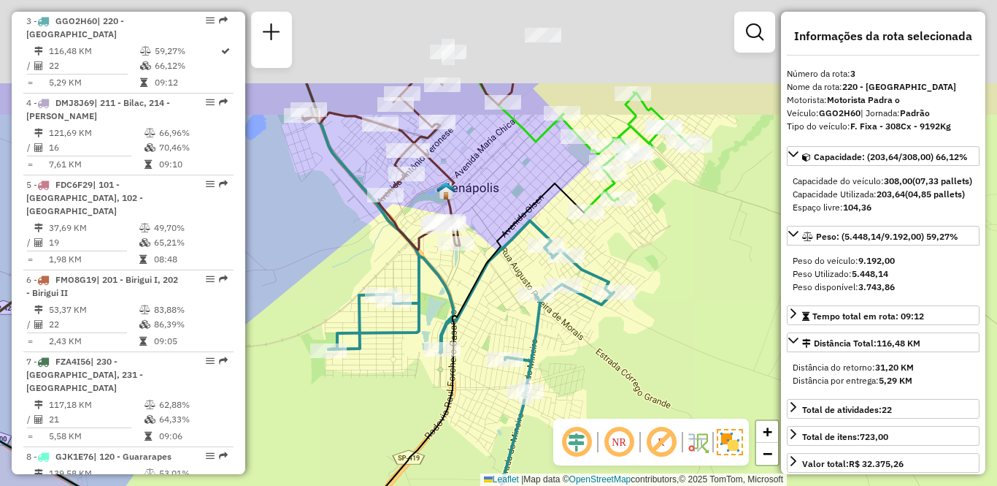
drag, startPoint x: 515, startPoint y: 188, endPoint x: 501, endPoint y: 319, distance: 132.2
click at [501, 319] on div "Janela de atendimento Grade de atendimento Capacidade Transportadoras Veículos …" at bounding box center [498, 243] width 997 height 486
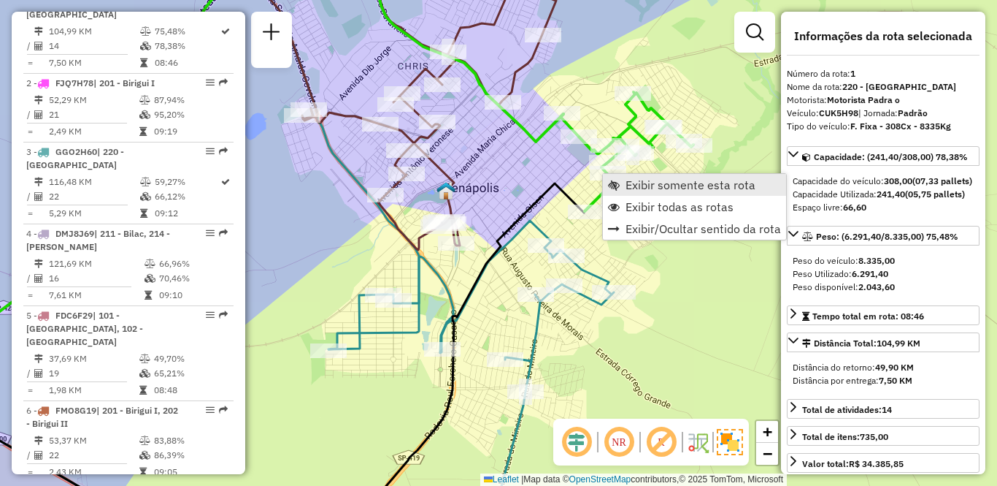
scroll to position [586, 0]
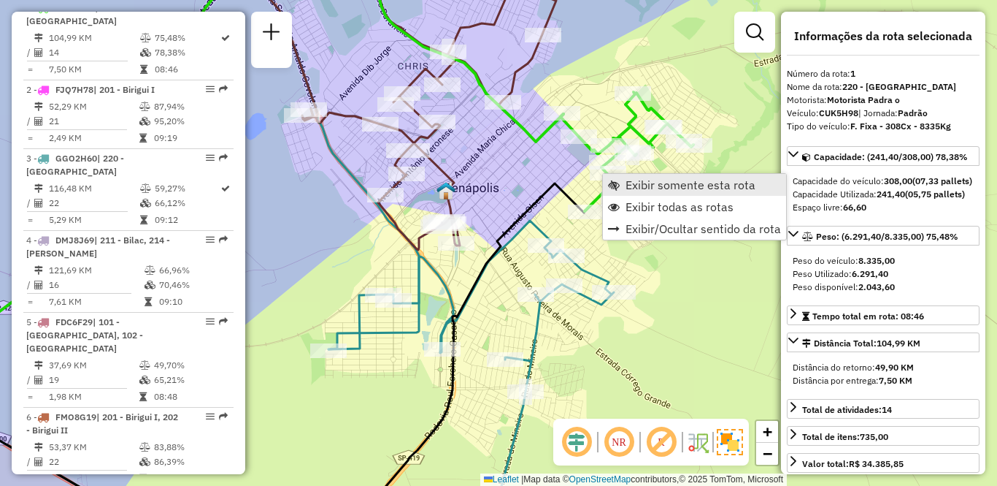
click at [632, 184] on span "Exibir somente esta rota" at bounding box center [691, 185] width 130 height 12
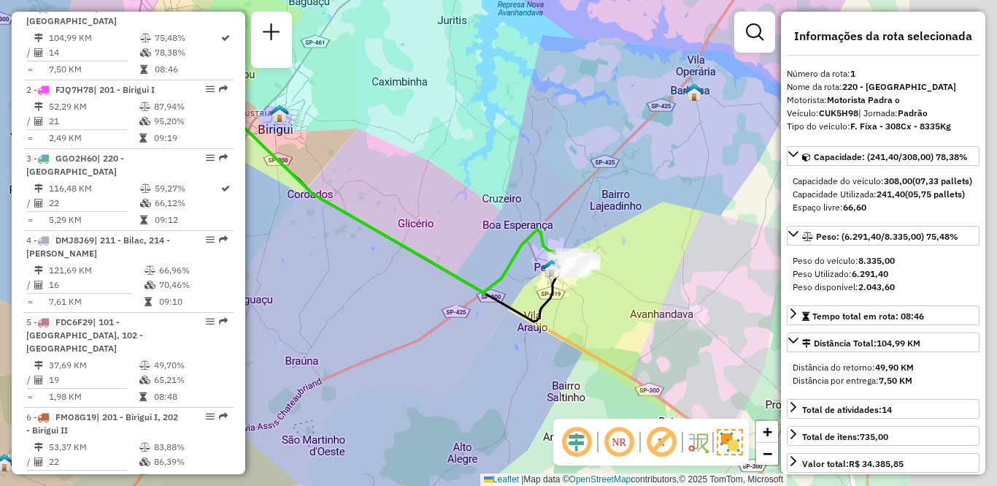
drag, startPoint x: 630, startPoint y: 267, endPoint x: 515, endPoint y: 220, distance: 124.5
click at [515, 220] on div "Janela de atendimento Grade de atendimento Capacidade Transportadoras Veículos …" at bounding box center [498, 243] width 997 height 486
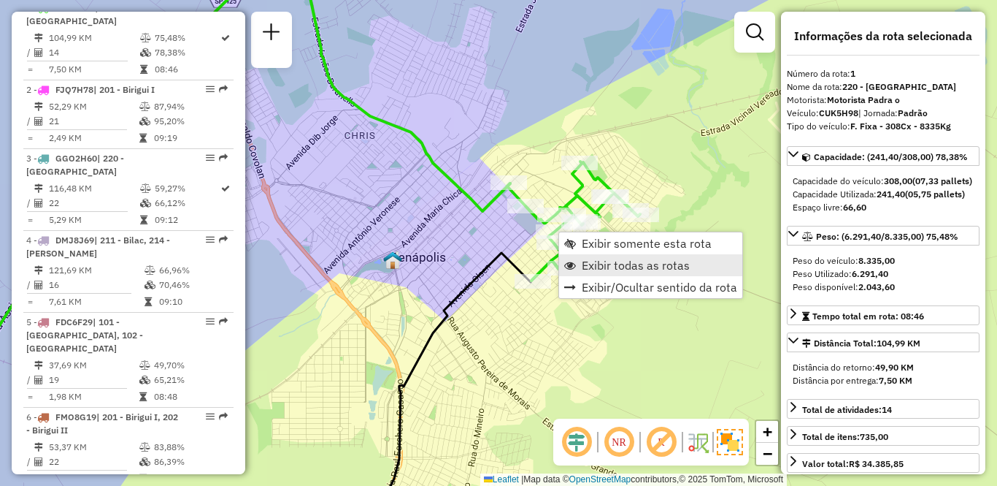
click at [599, 263] on span "Exibir todas as rotas" at bounding box center [636, 265] width 108 height 12
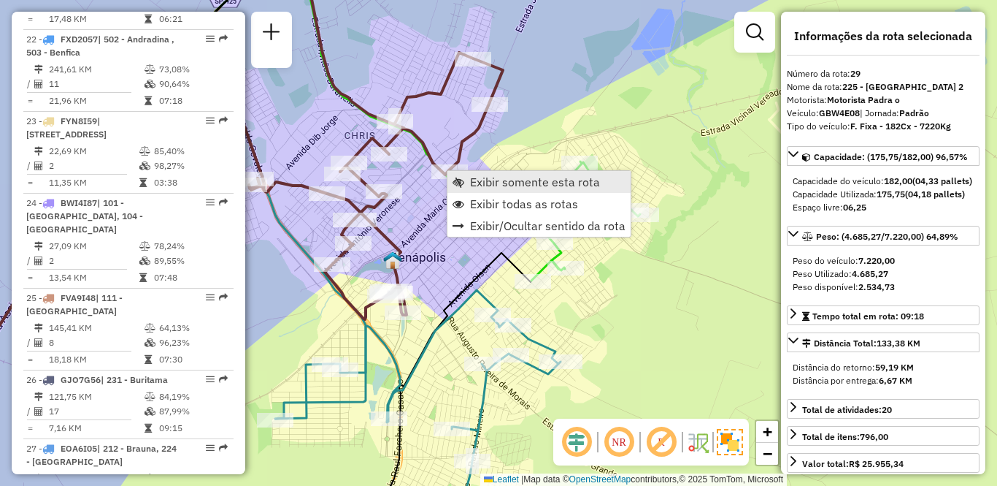
scroll to position [2783, 0]
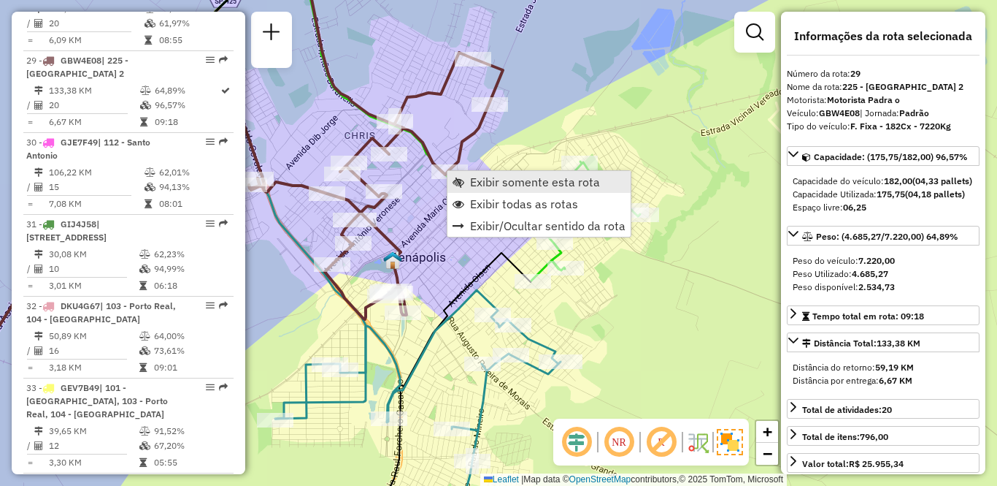
click at [507, 181] on span "Exibir somente esta rota" at bounding box center [535, 182] width 130 height 12
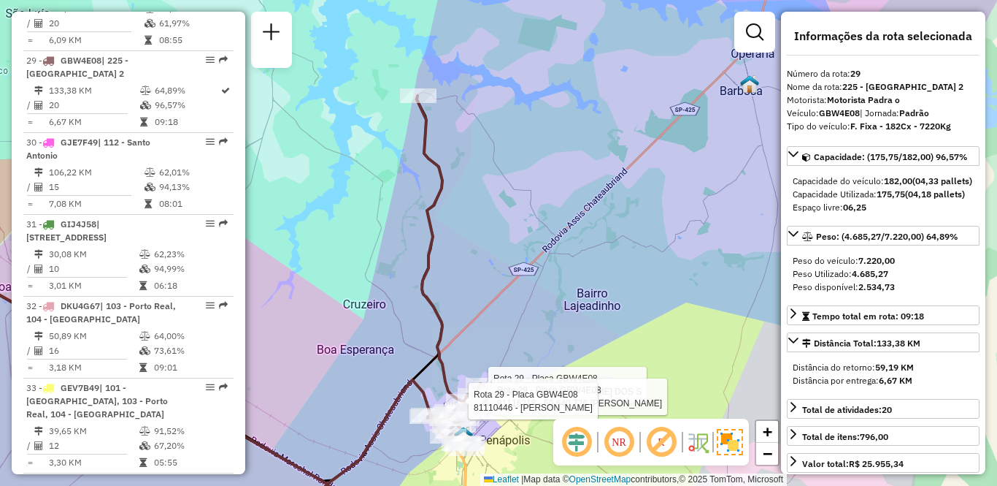
drag, startPoint x: 434, startPoint y: 196, endPoint x: 517, endPoint y: 240, distance: 93.8
click at [517, 240] on div "Rota 29 - Placa GBW4E08 81109127 - RICARDO MARCOS DOS S Rota 29 - Placa GBW4E08…" at bounding box center [498, 243] width 997 height 486
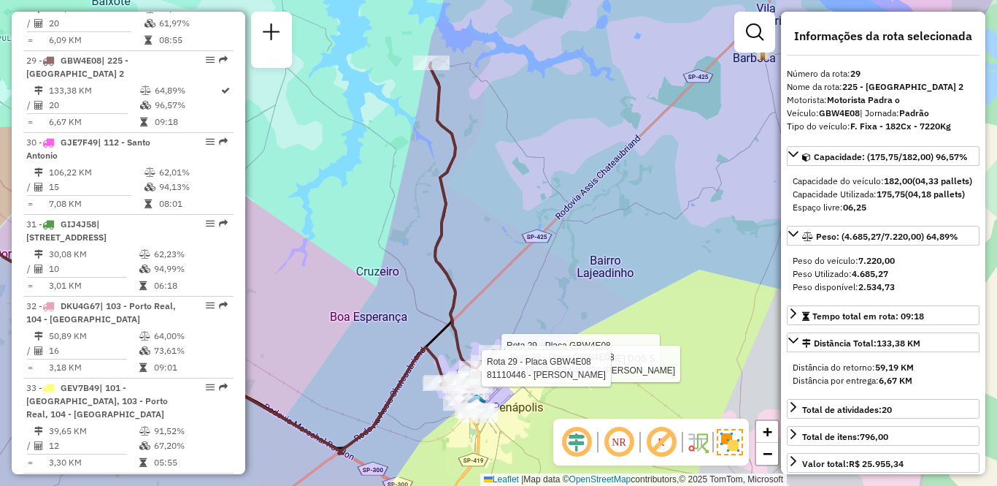
drag, startPoint x: 565, startPoint y: 333, endPoint x: 575, endPoint y: 299, distance: 35.6
click at [575, 299] on div "Rota 29 - Placa GBW4E08 81109127 - RICARDO MARCOS DOS S Rota 29 - Placa GBW4E08…" at bounding box center [498, 243] width 997 height 486
